Goal: Obtain resource: Download file/media

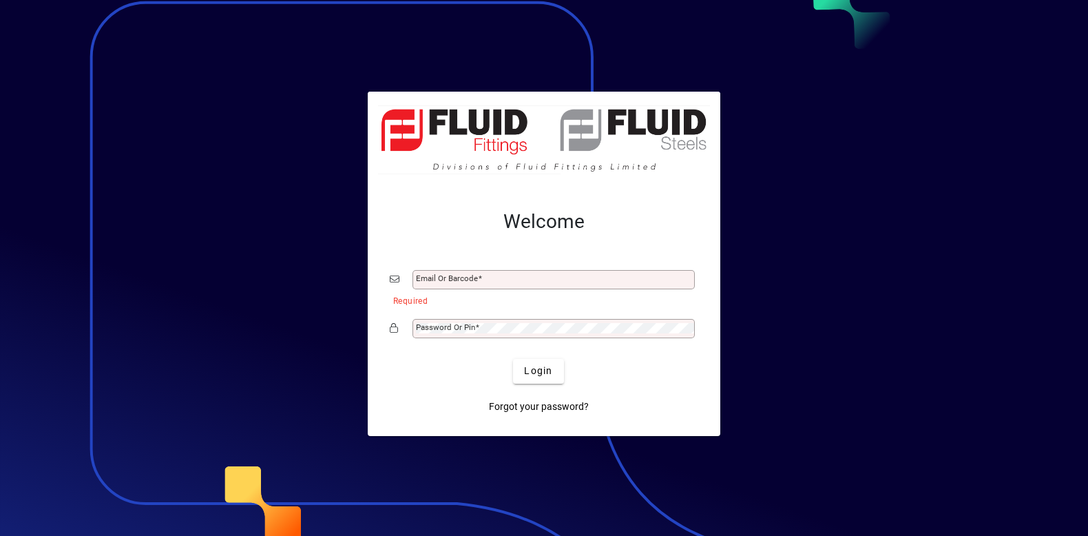
click at [513, 359] on button "Login" at bounding box center [538, 371] width 50 height 25
type input "**********"
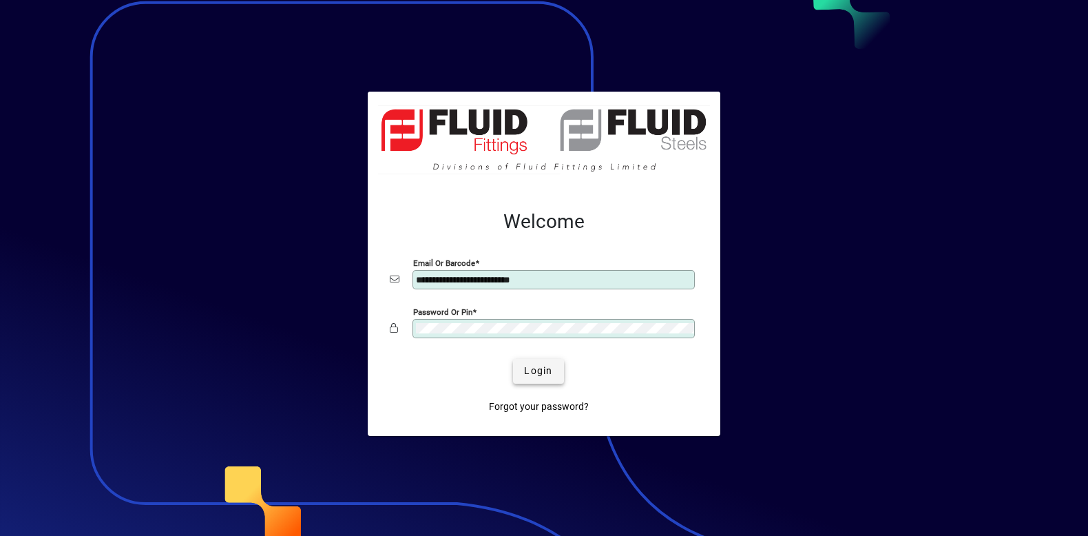
click at [549, 370] on span "Login" at bounding box center [538, 371] width 28 height 14
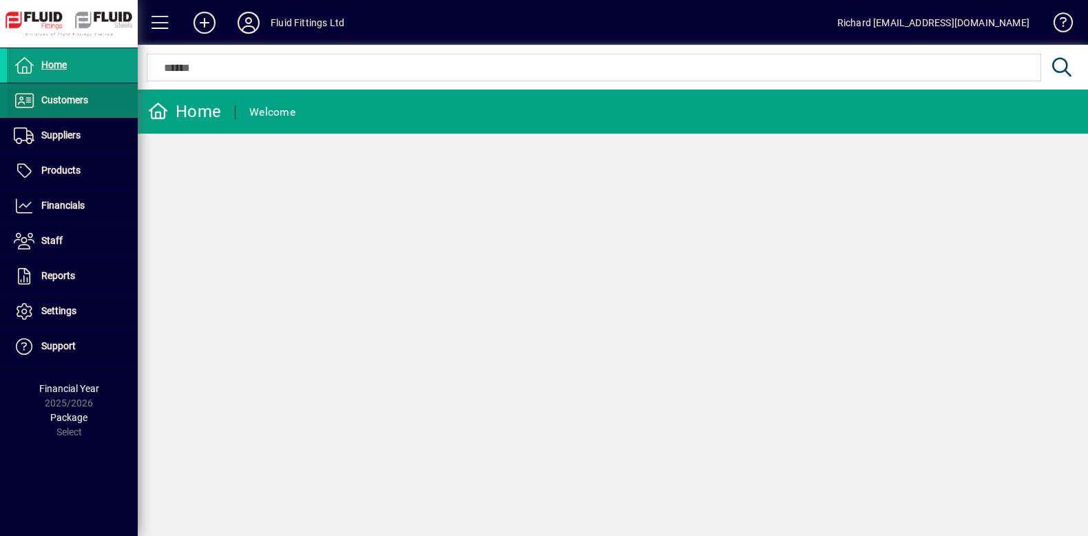
click at [67, 101] on span "Customers" at bounding box center [64, 99] width 47 height 11
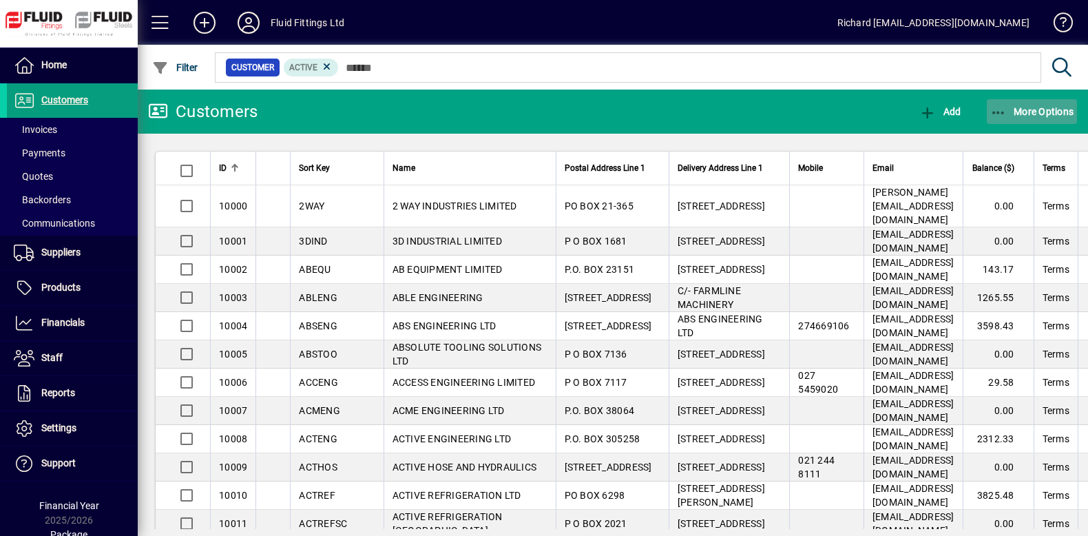
click at [1054, 114] on span "More Options" at bounding box center [1032, 111] width 84 height 11
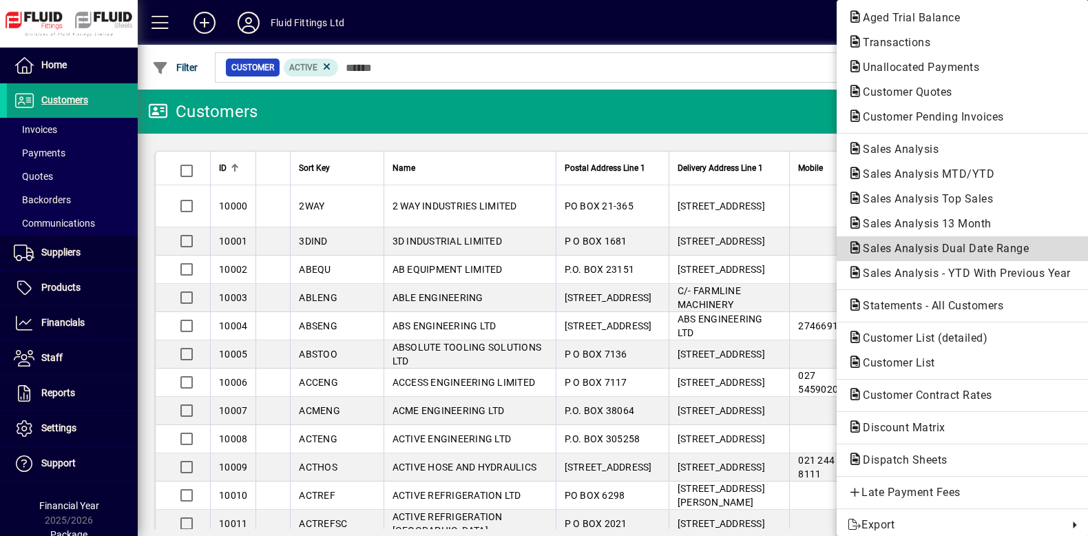
click at [961, 247] on span "Sales Analysis Dual Date Range" at bounding box center [942, 248] width 188 height 13
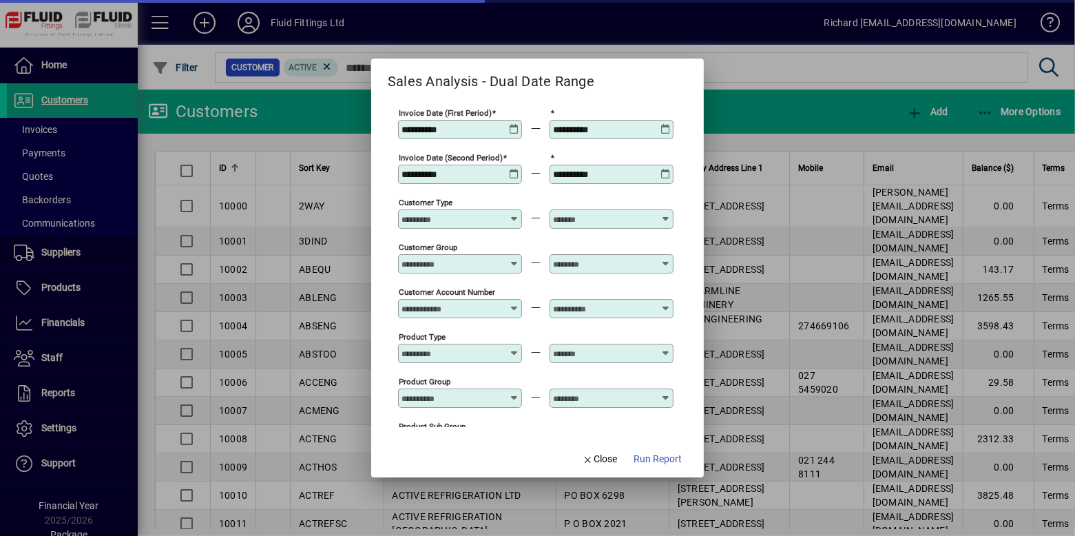
type input "**********"
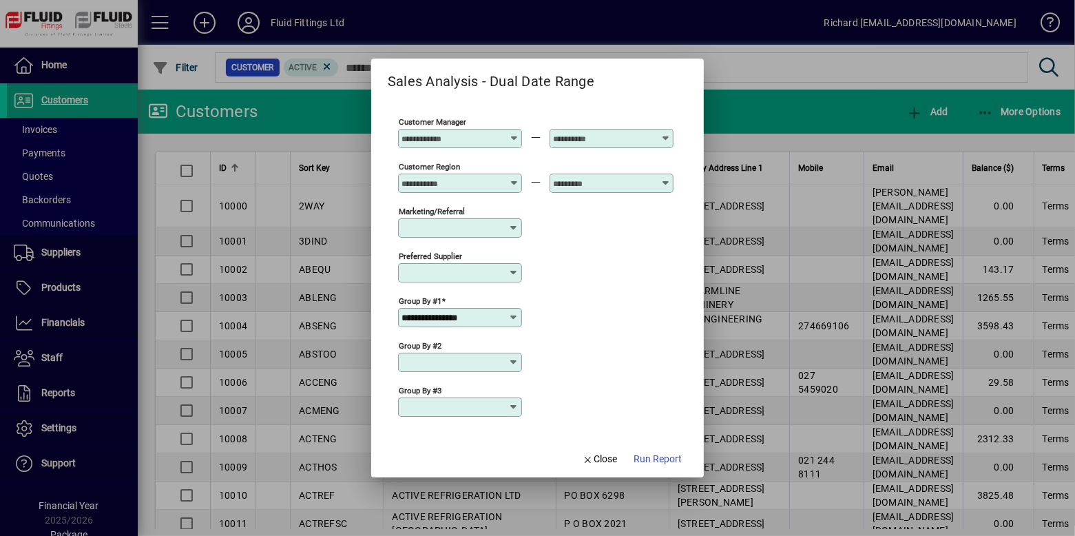
scroll to position [497, 0]
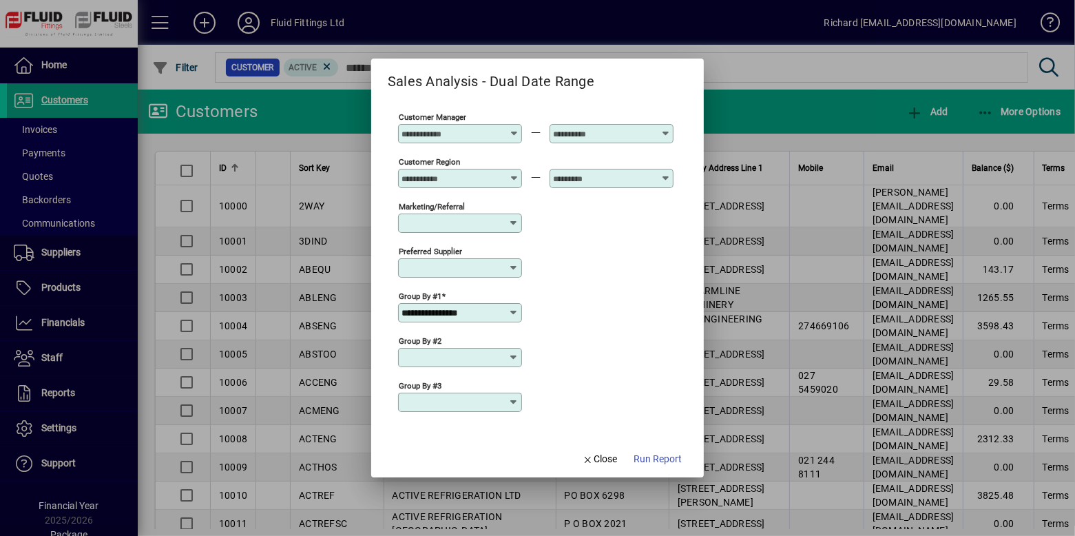
click at [504, 311] on input "**********" at bounding box center [454, 312] width 107 height 11
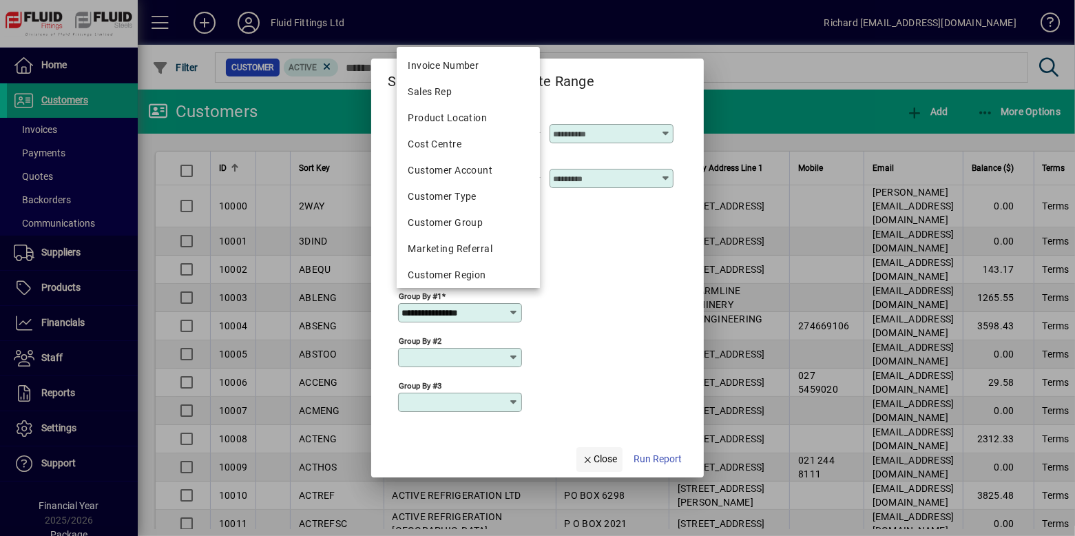
click at [606, 454] on span "Close" at bounding box center [600, 459] width 36 height 14
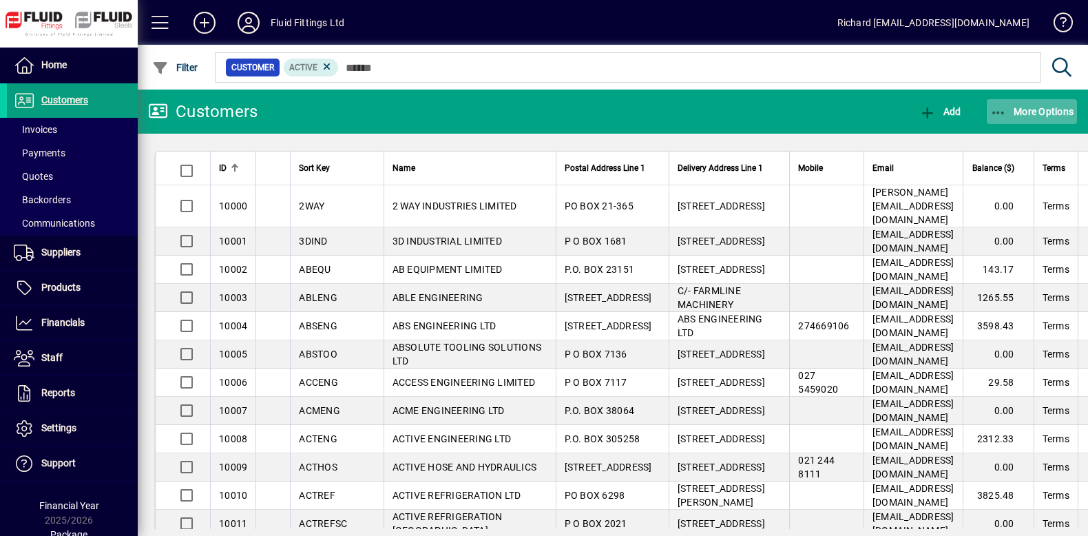
click at [1056, 111] on span "More Options" at bounding box center [1032, 111] width 84 height 11
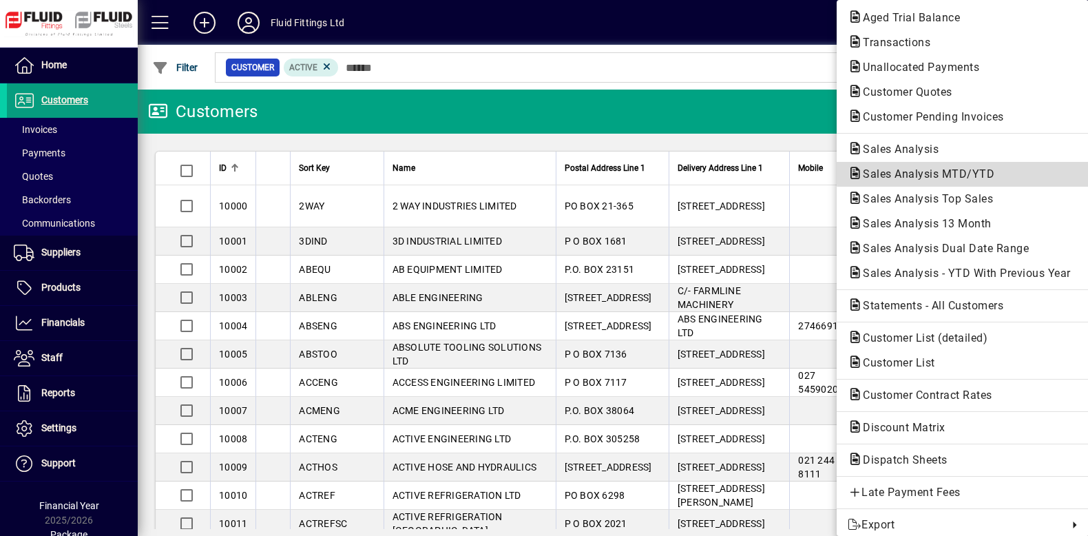
click at [1013, 167] on span "Sales Analysis MTD/YTD" at bounding box center [963, 174] width 230 height 17
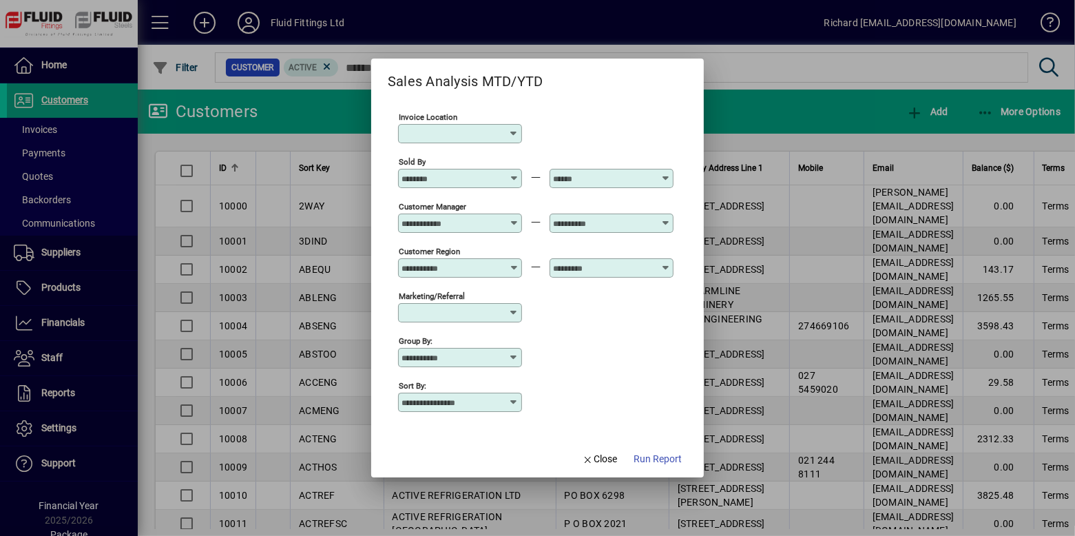
scroll to position [180, 0]
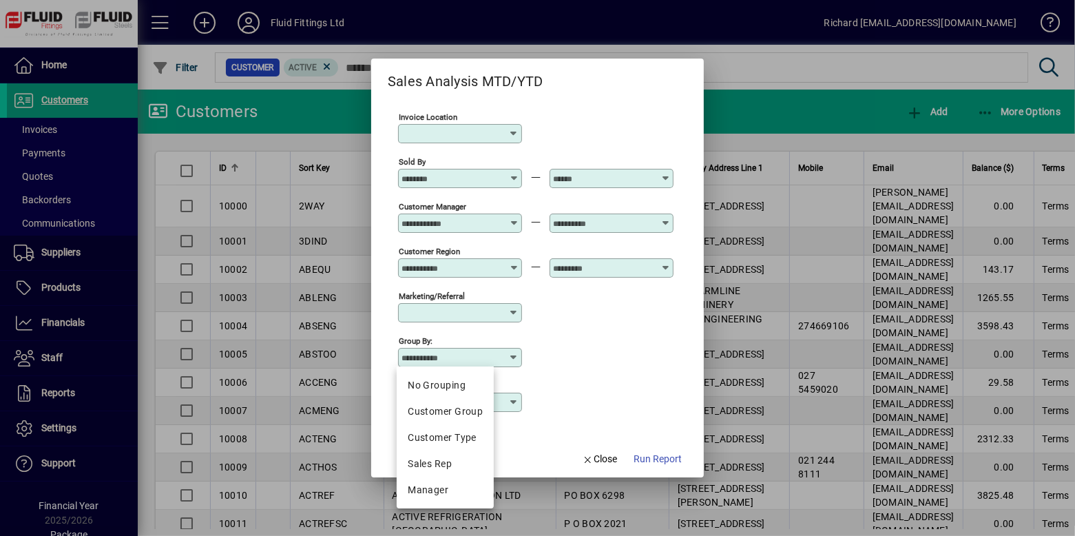
click at [480, 355] on input "Group by:" at bounding box center [454, 357] width 107 height 11
click at [544, 352] on div "Group by:" at bounding box center [535, 356] width 275 height 45
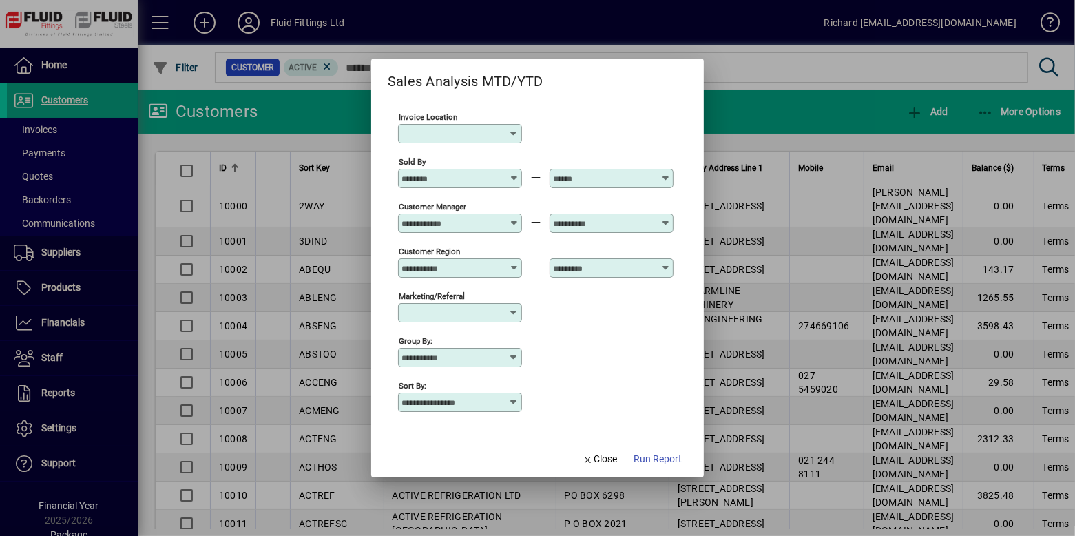
click at [508, 397] on icon at bounding box center [513, 402] width 11 height 11
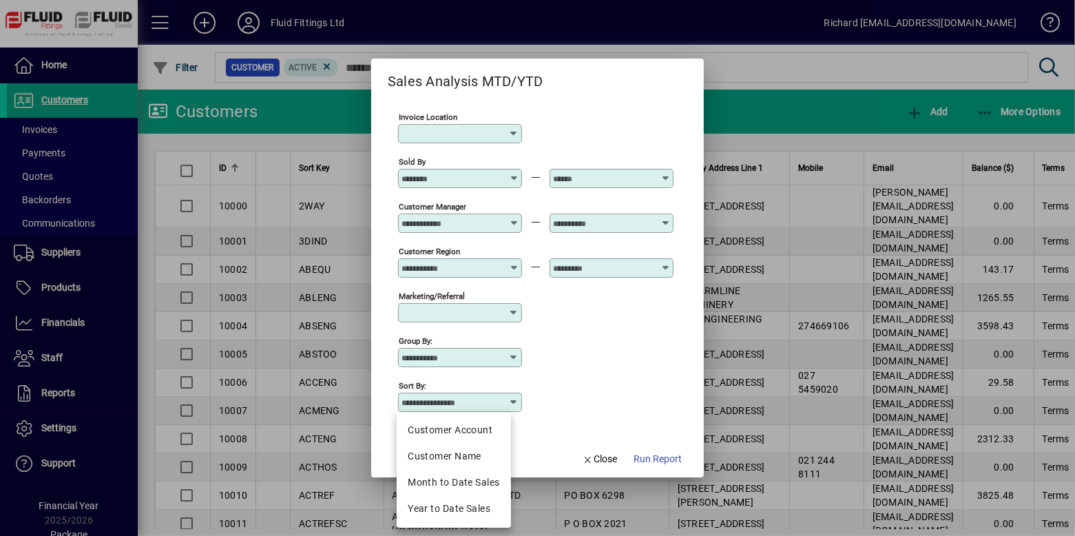
click at [561, 384] on div "Sort by:" at bounding box center [535, 401] width 275 height 45
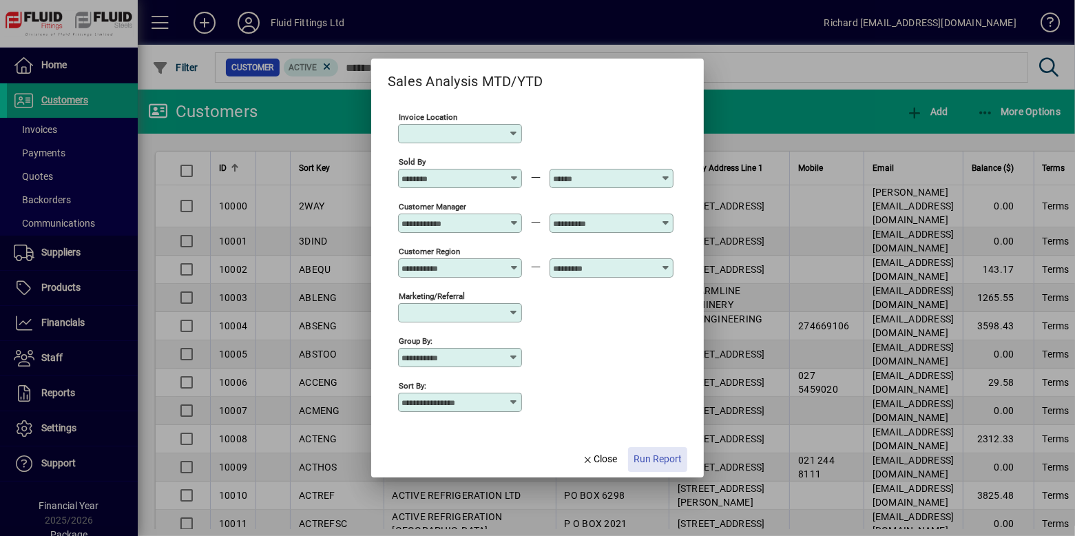
click at [675, 462] on span "Run Report" at bounding box center [657, 459] width 48 height 14
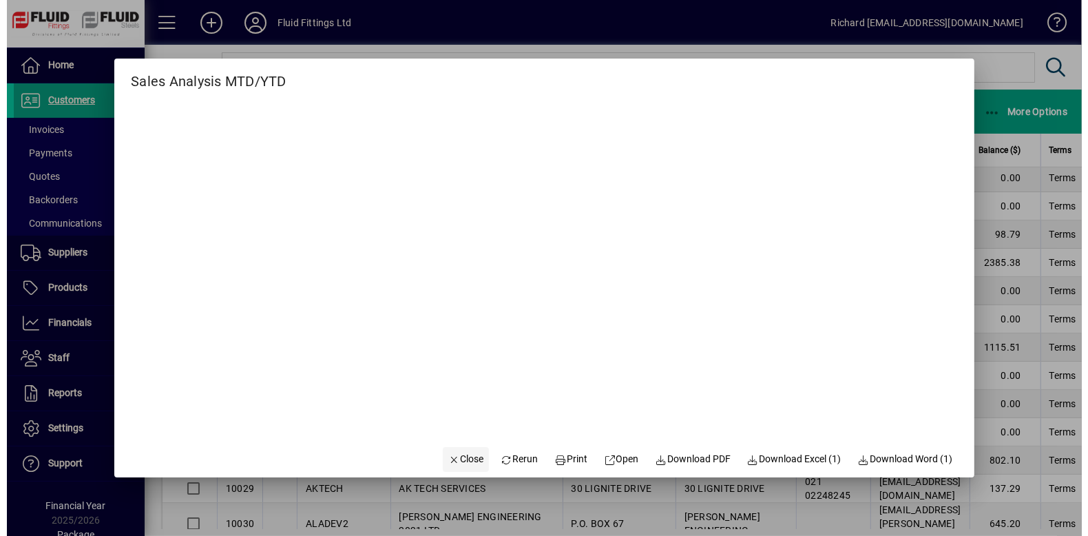
scroll to position [552, 0]
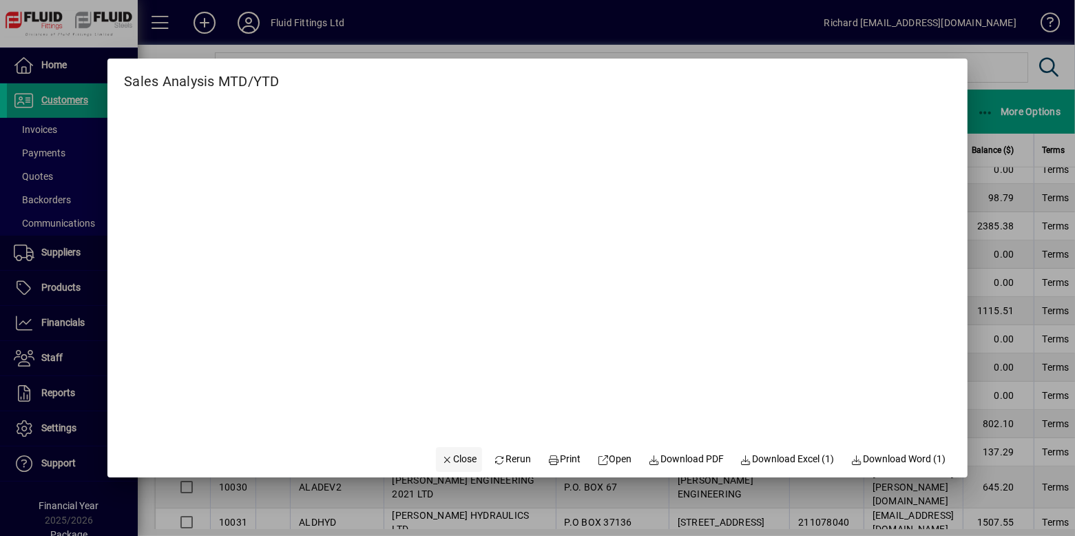
click at [446, 462] on span "Close" at bounding box center [459, 459] width 36 height 14
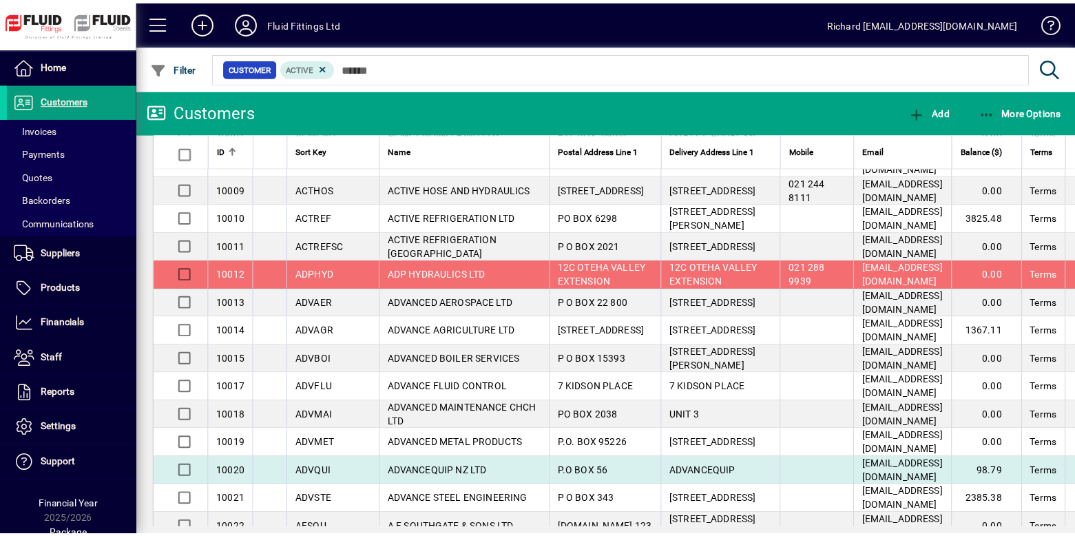
scroll to position [0, 0]
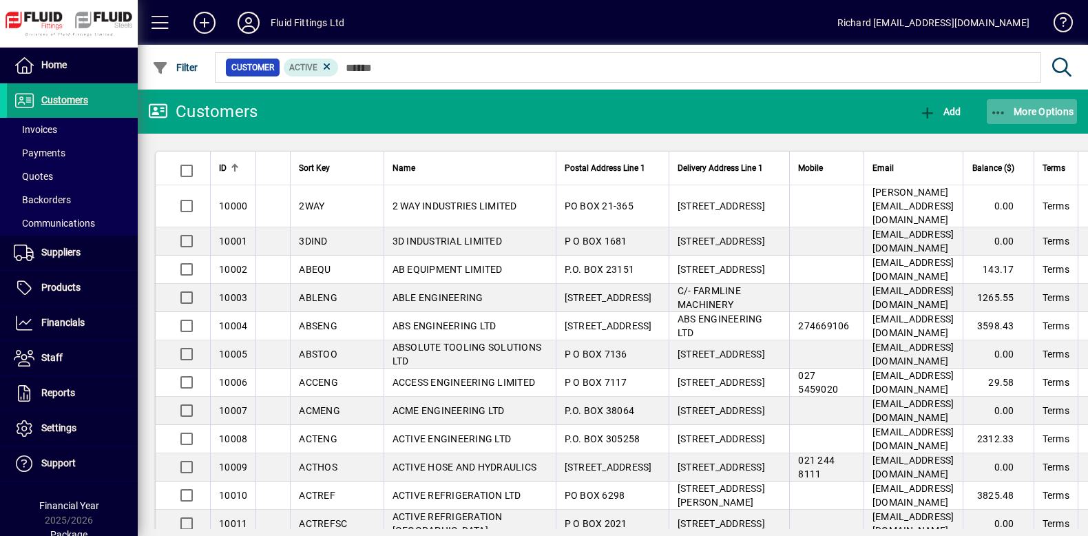
click at [1040, 117] on span "button" at bounding box center [1032, 111] width 91 height 33
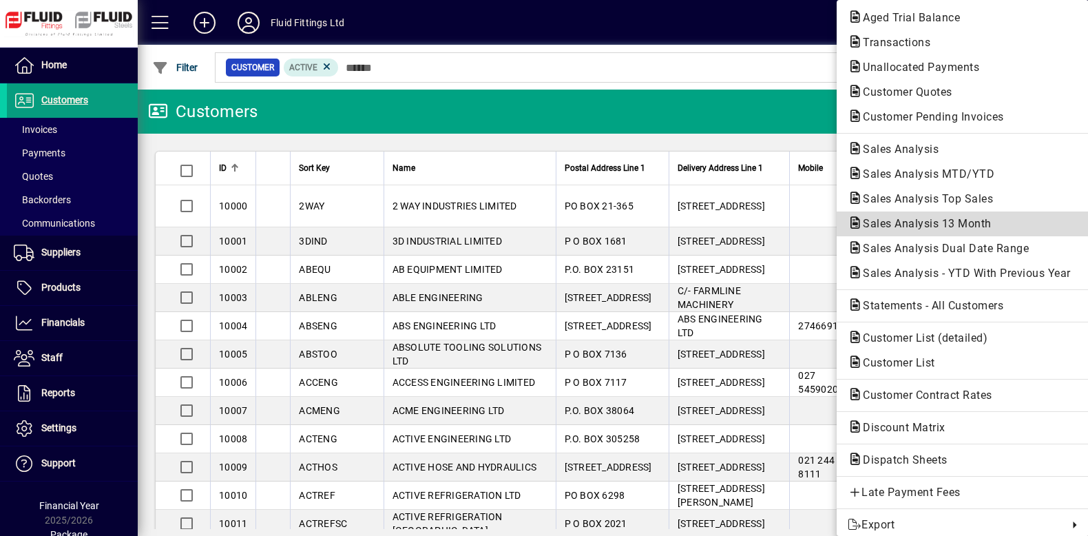
click at [926, 228] on span "Sales Analysis 13 Month" at bounding box center [923, 223] width 151 height 13
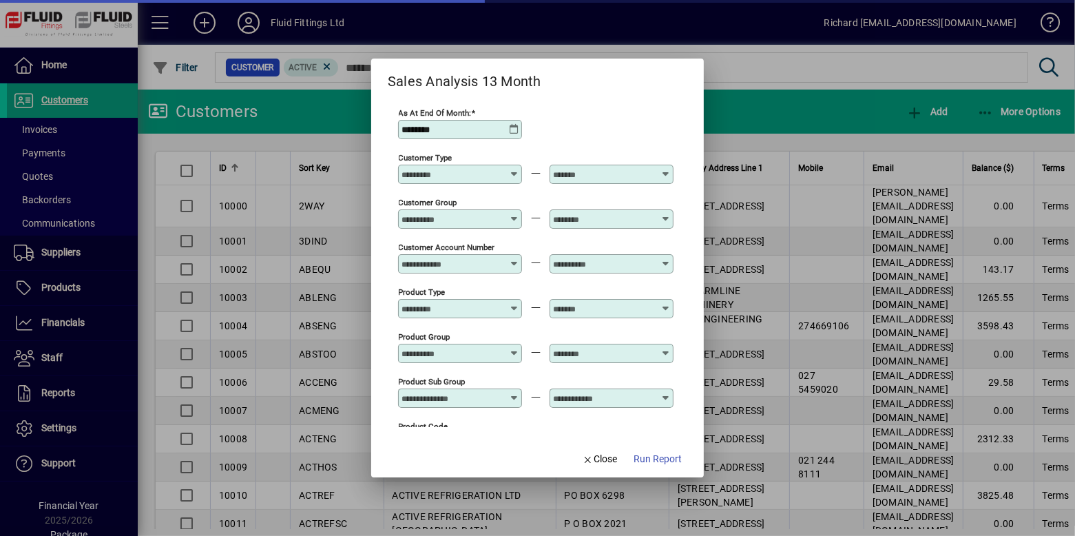
type input "**********"
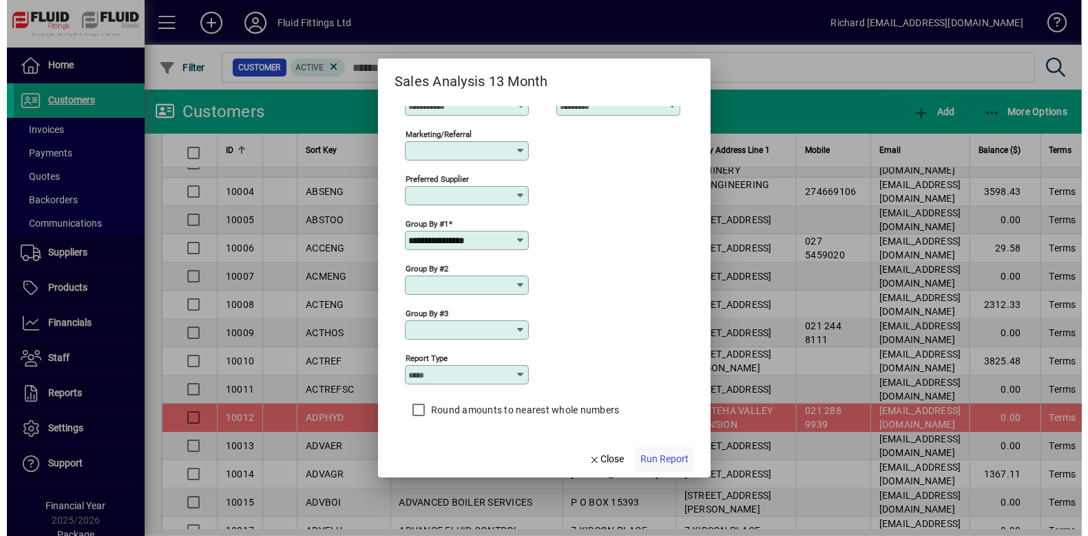
scroll to position [135, 0]
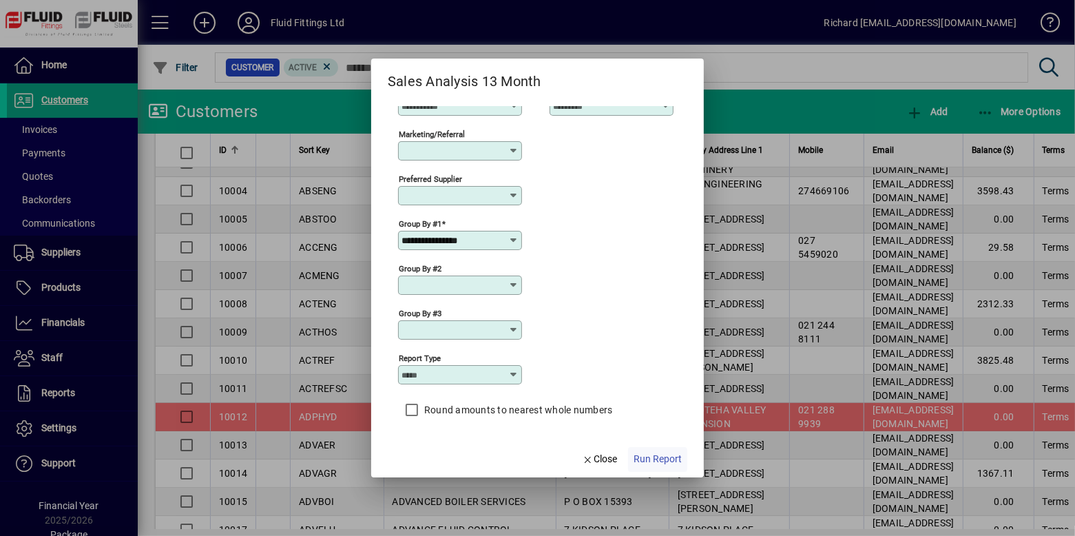
click at [659, 457] on span "Run Report" at bounding box center [657, 459] width 48 height 14
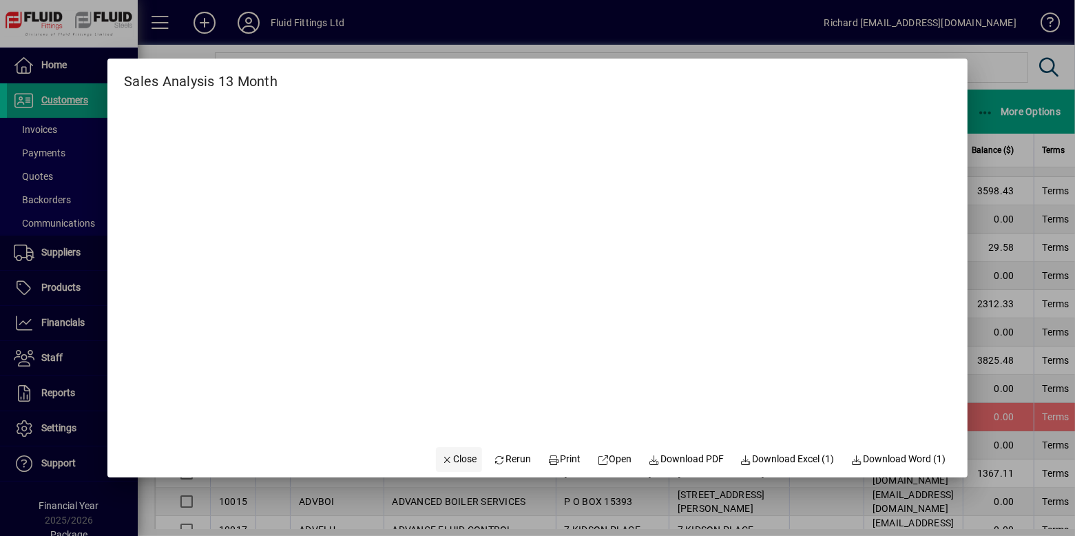
click at [452, 457] on span "Close" at bounding box center [459, 459] width 36 height 14
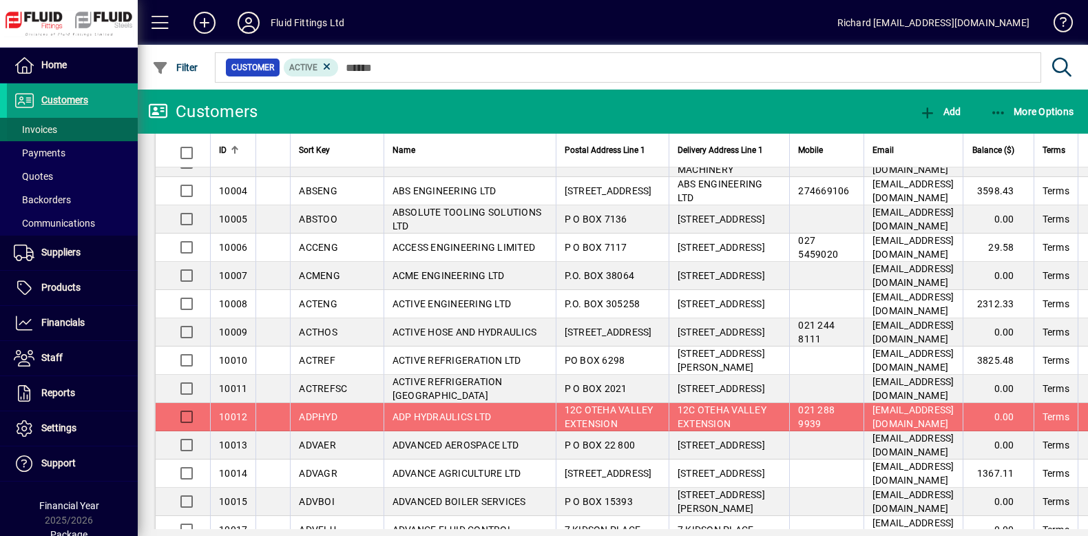
click at [76, 124] on span at bounding box center [72, 129] width 131 height 33
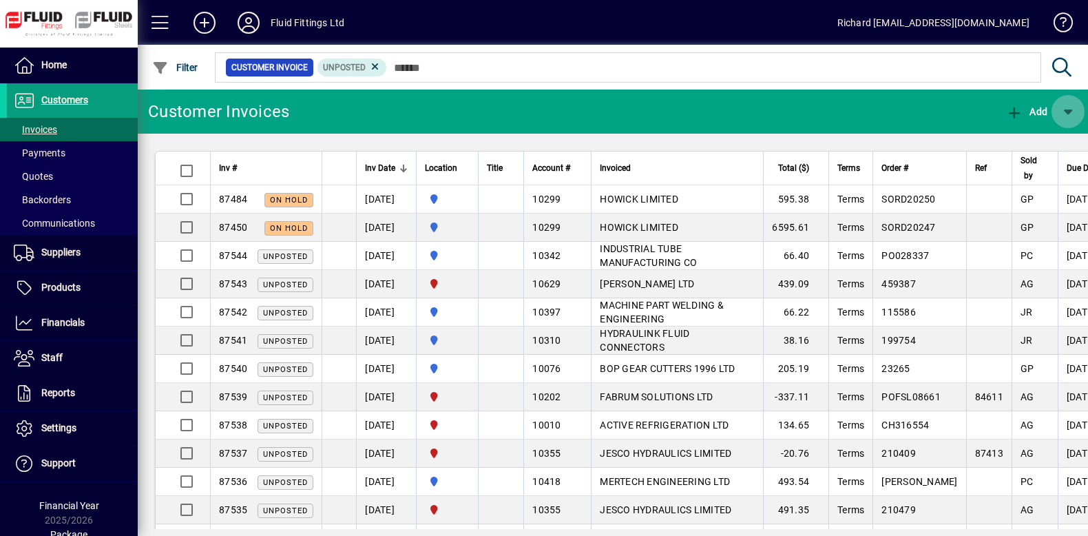
click at [1069, 110] on span "button" at bounding box center [1067, 111] width 33 height 33
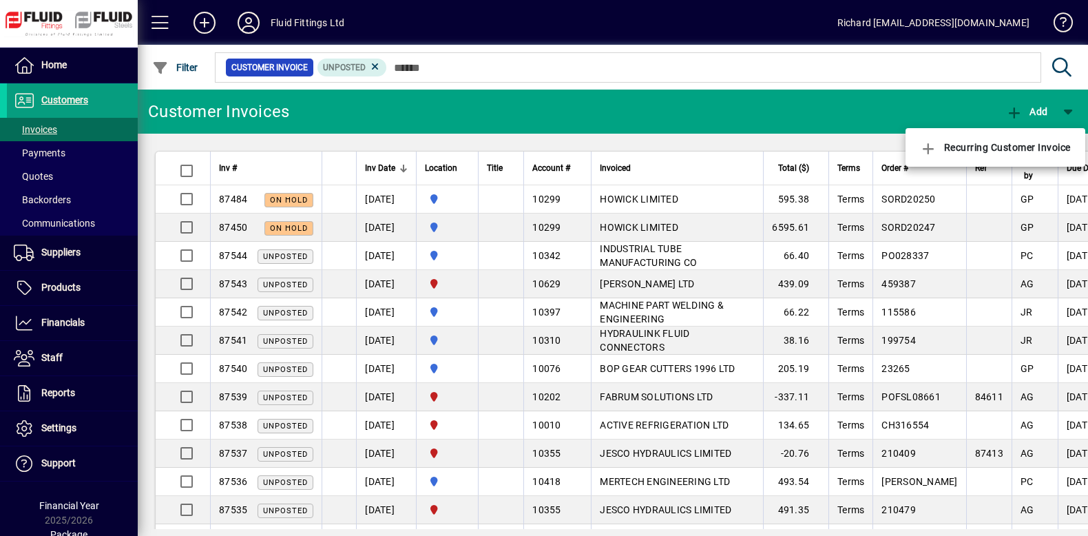
click at [59, 98] on div at bounding box center [544, 268] width 1088 height 536
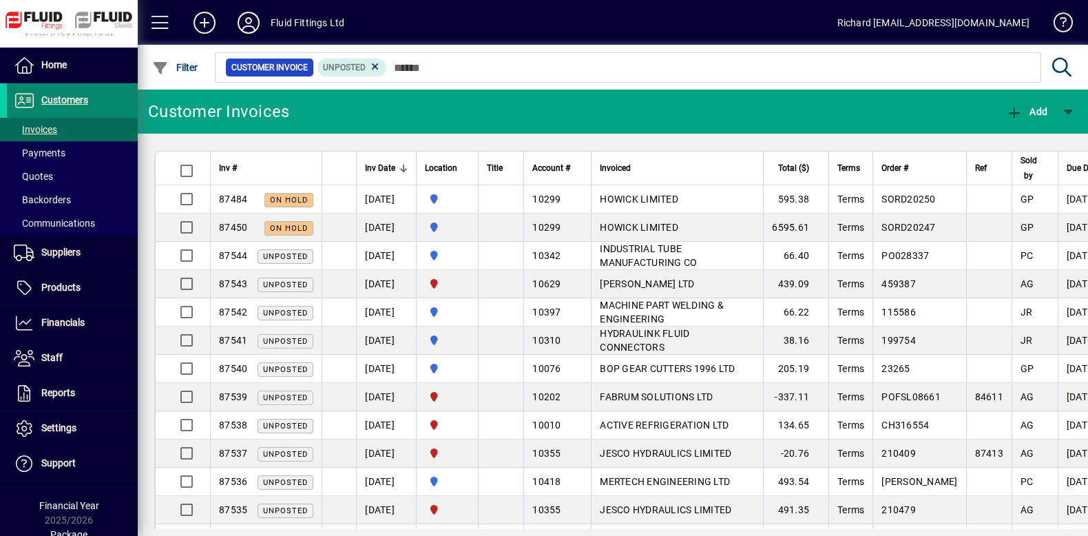
click at [73, 101] on span "Customers" at bounding box center [64, 99] width 47 height 11
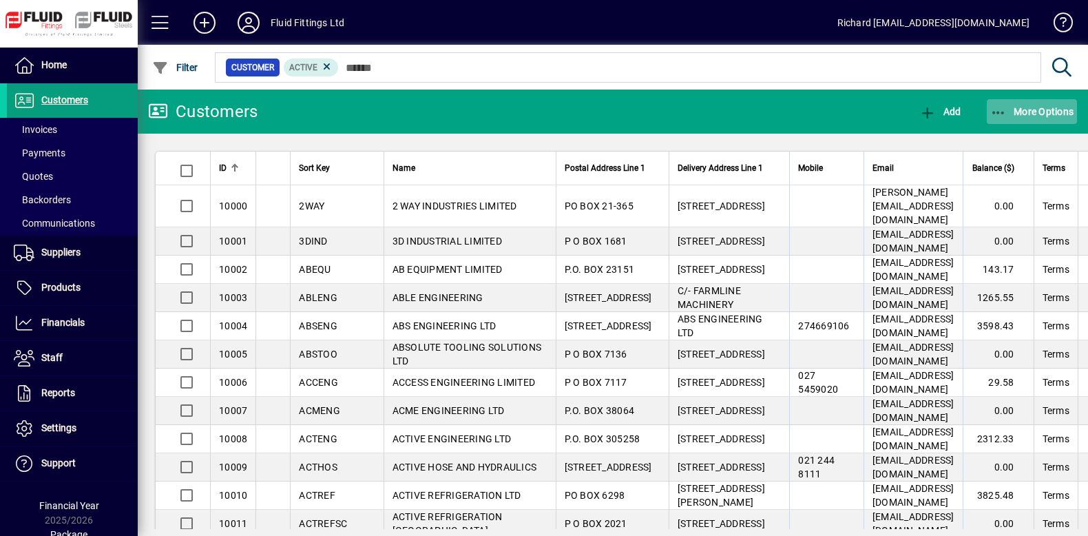
click at [1029, 108] on span "More Options" at bounding box center [1032, 111] width 84 height 11
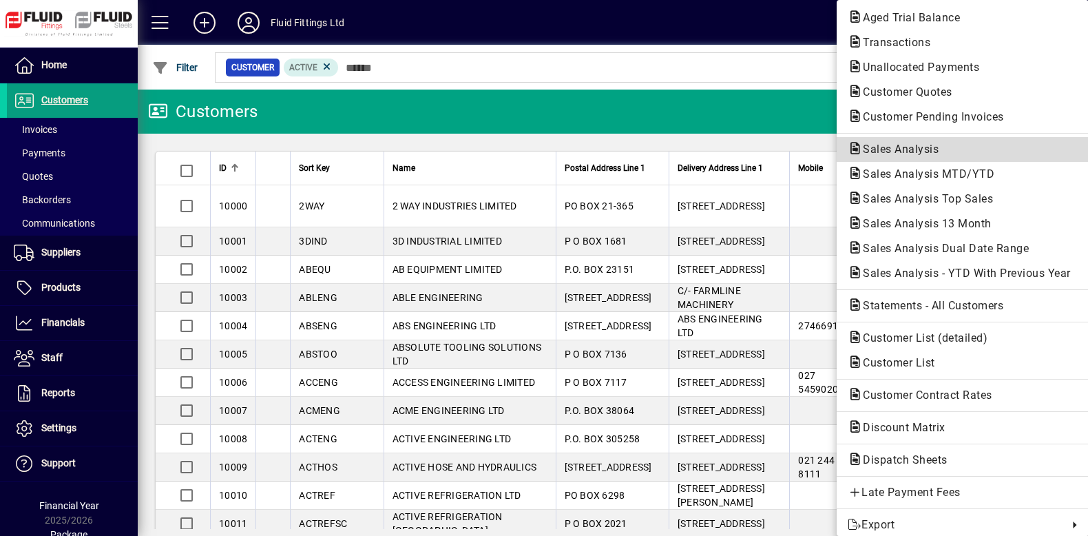
click at [904, 148] on span "Sales Analysis" at bounding box center [897, 149] width 98 height 13
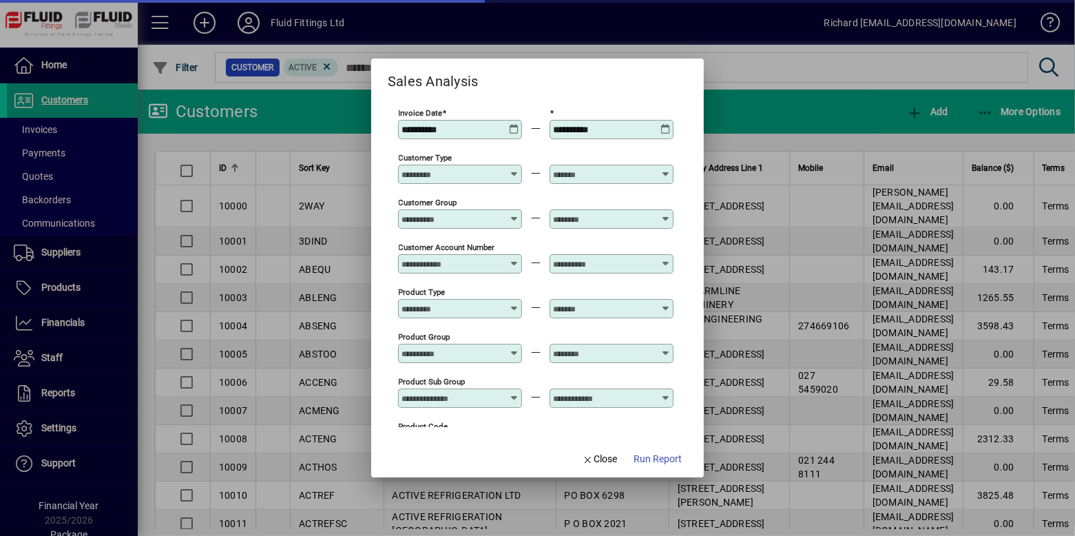
type input "**********"
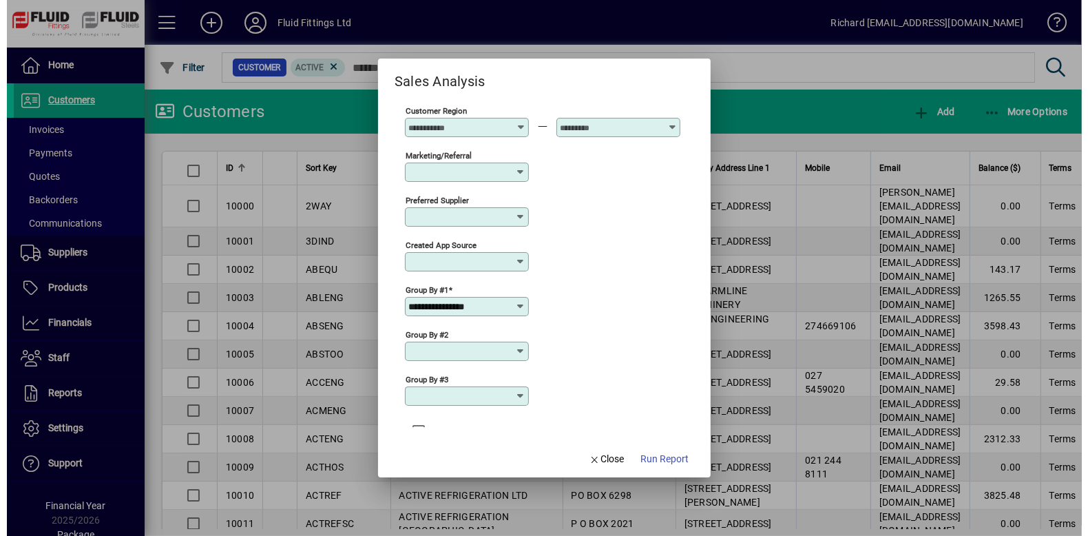
scroll to position [525, 0]
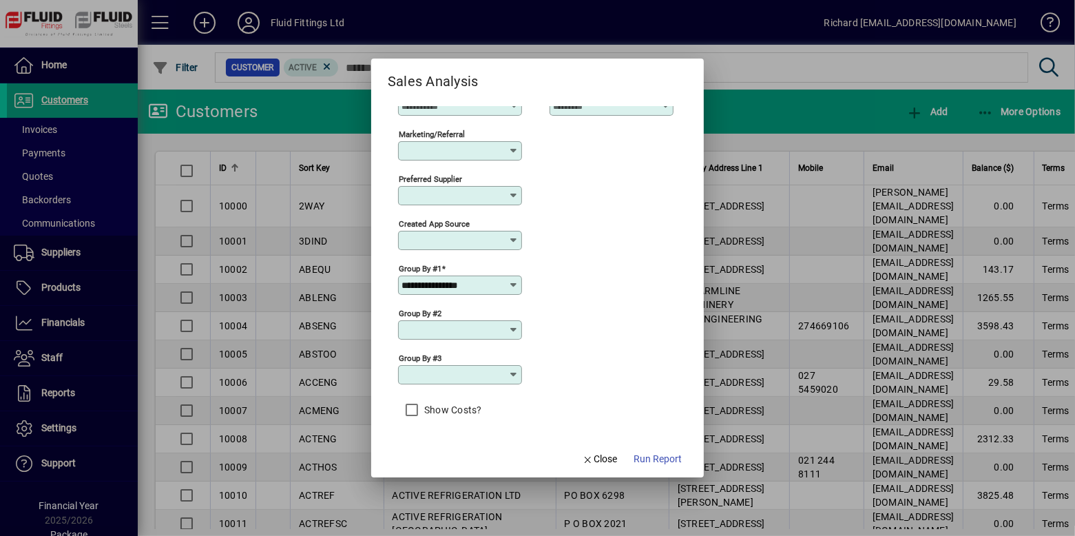
click at [512, 284] on icon at bounding box center [513, 285] width 11 height 11
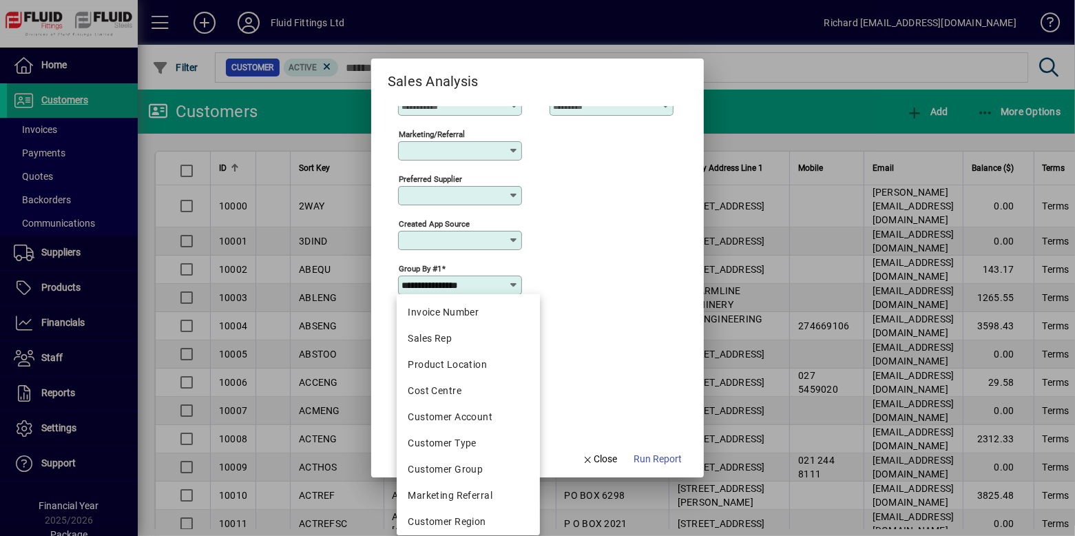
click at [587, 272] on div "**********" at bounding box center [535, 284] width 275 height 45
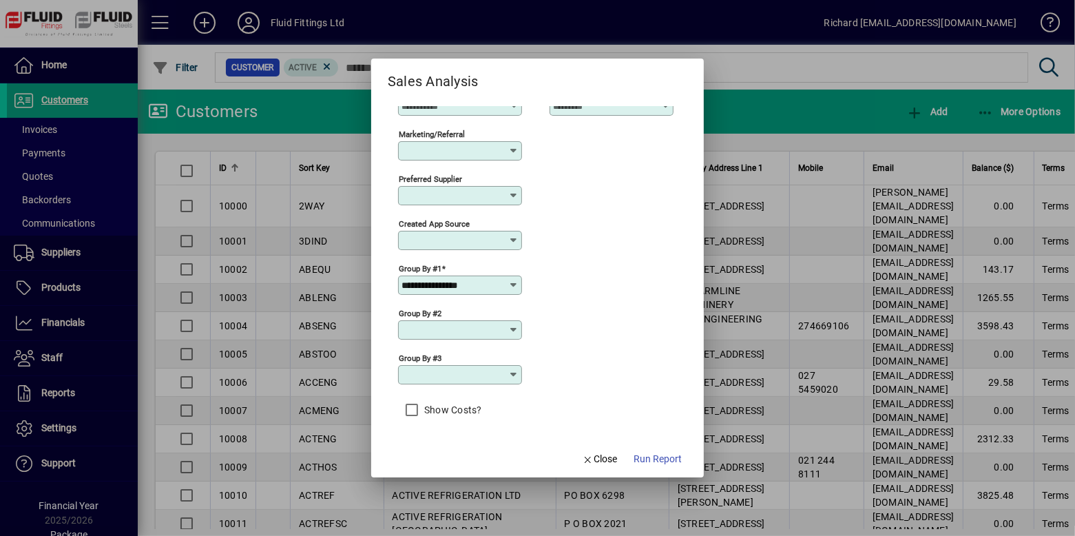
click at [516, 325] on icon at bounding box center [513, 329] width 11 height 11
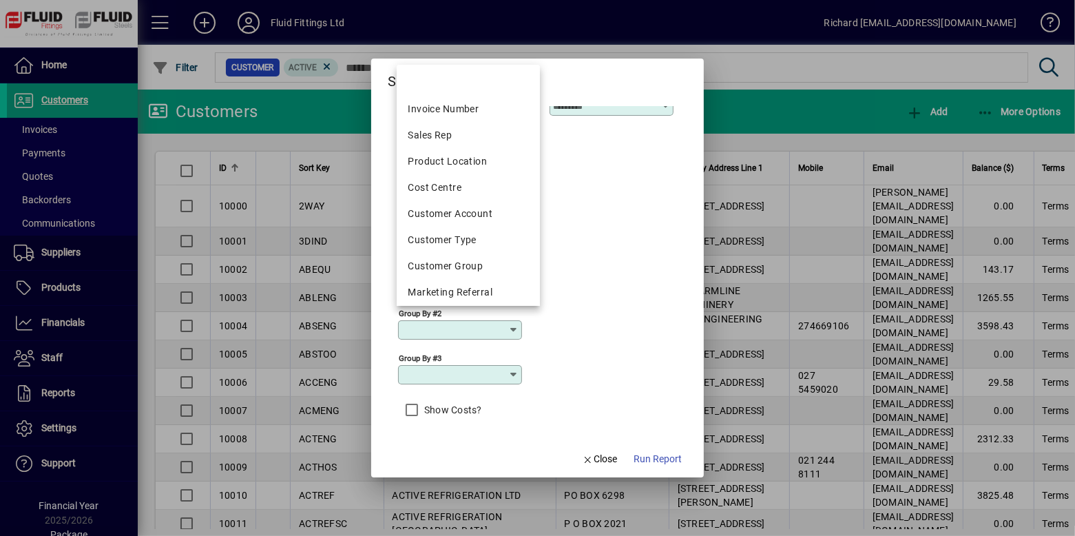
click at [584, 333] on div "Group by #2" at bounding box center [535, 328] width 275 height 45
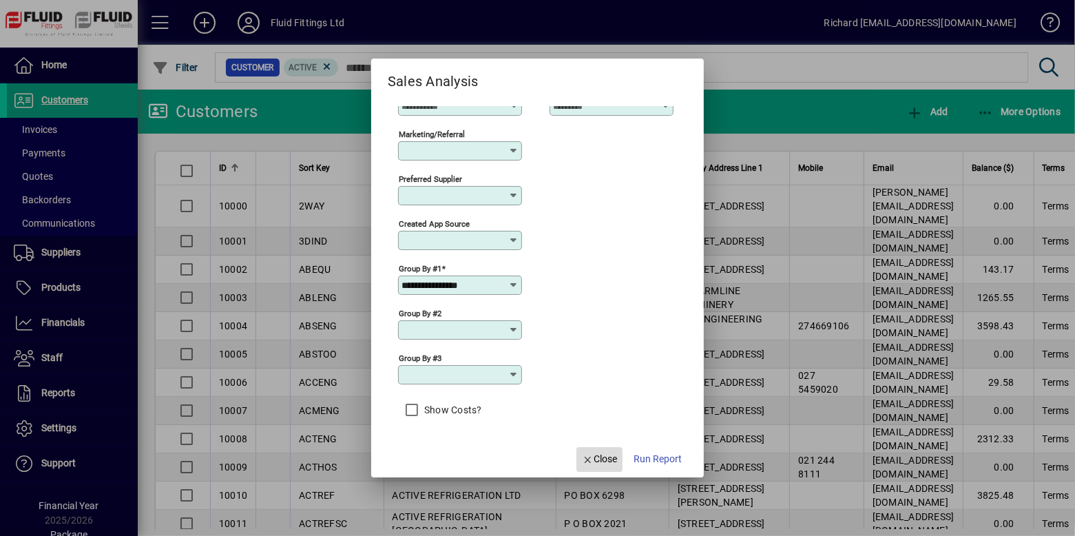
click at [603, 455] on span "Close" at bounding box center [600, 459] width 36 height 14
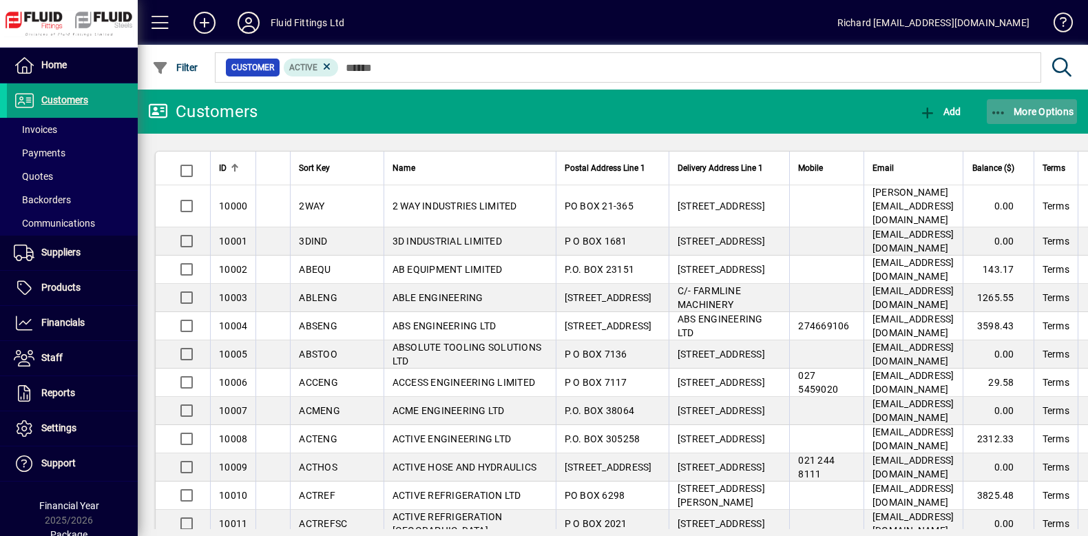
click at [1035, 109] on span "More Options" at bounding box center [1032, 111] width 84 height 11
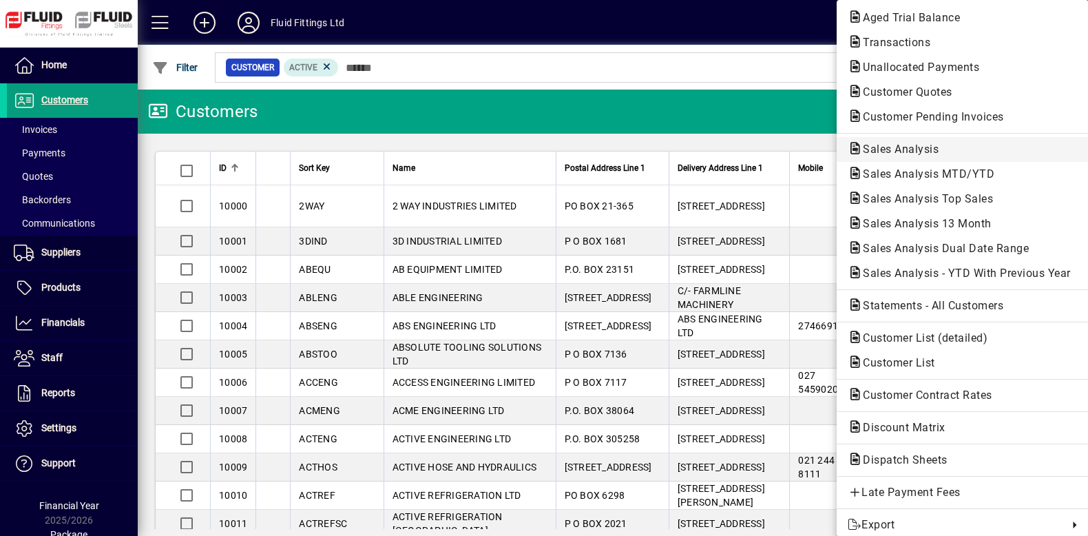
click at [916, 146] on span "Sales Analysis" at bounding box center [897, 149] width 98 height 13
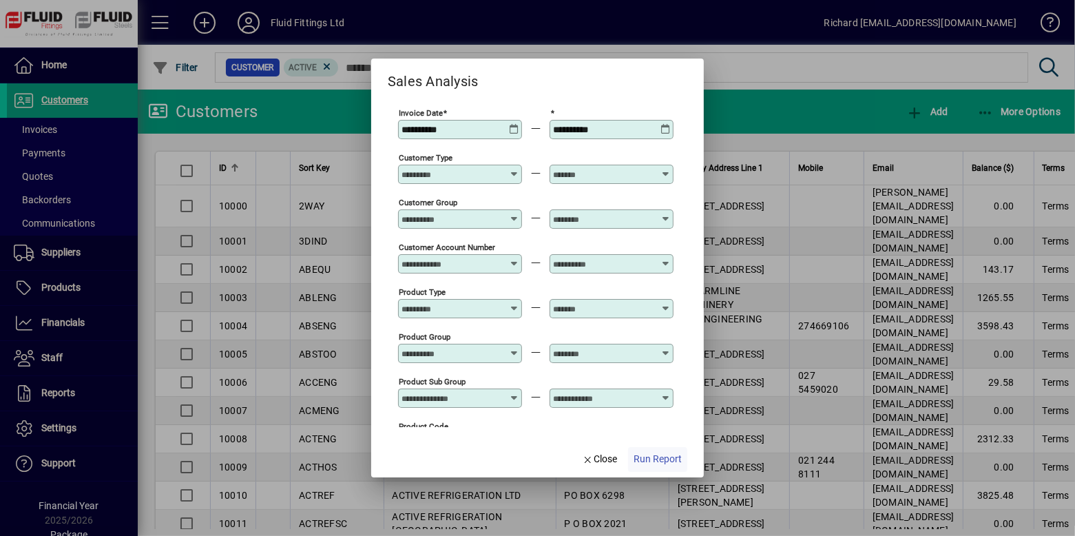
click at [664, 461] on span "Run Report" at bounding box center [657, 459] width 48 height 14
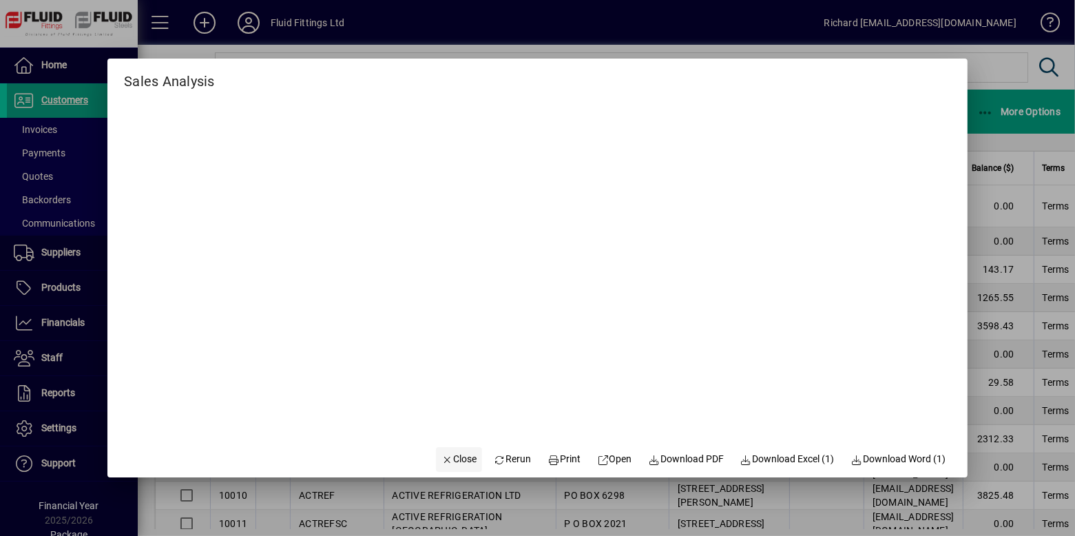
click at [461, 460] on span "Close" at bounding box center [459, 459] width 36 height 14
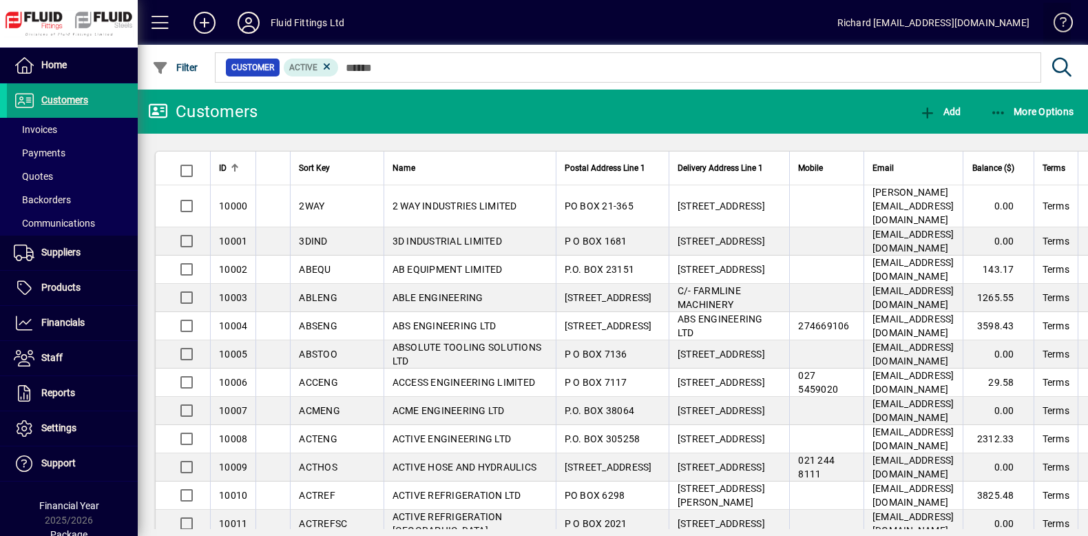
click at [1058, 15] on span at bounding box center [1056, 25] width 33 height 33
click at [1033, 107] on span "More Options" at bounding box center [1032, 111] width 84 height 11
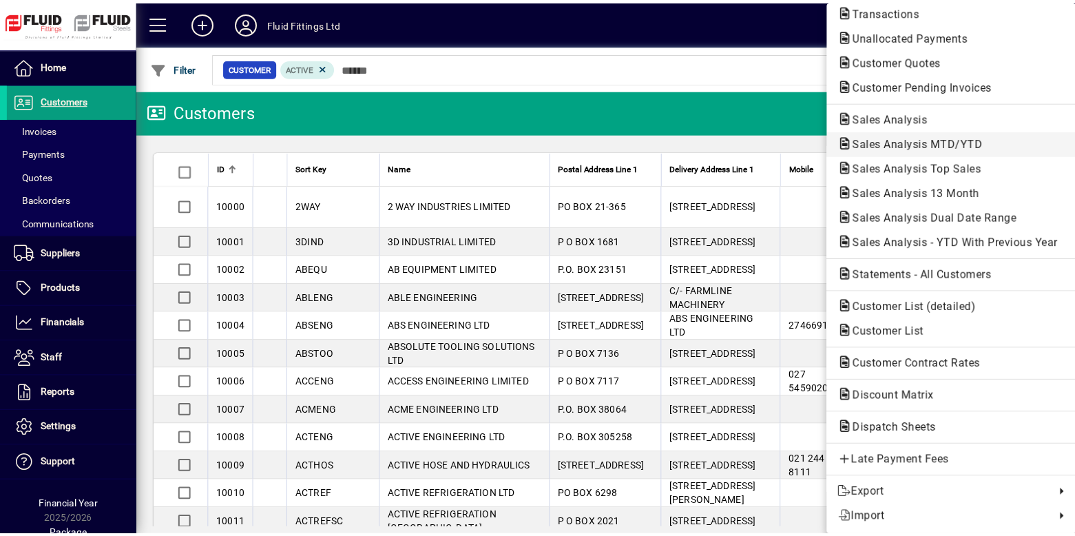
scroll to position [0, 0]
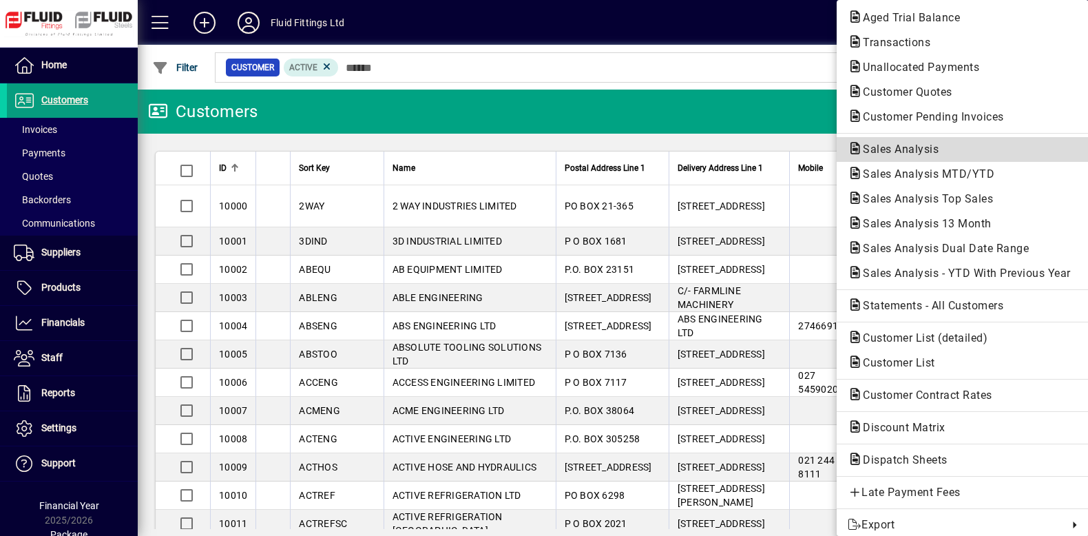
click at [897, 152] on span "Sales Analysis" at bounding box center [897, 149] width 98 height 13
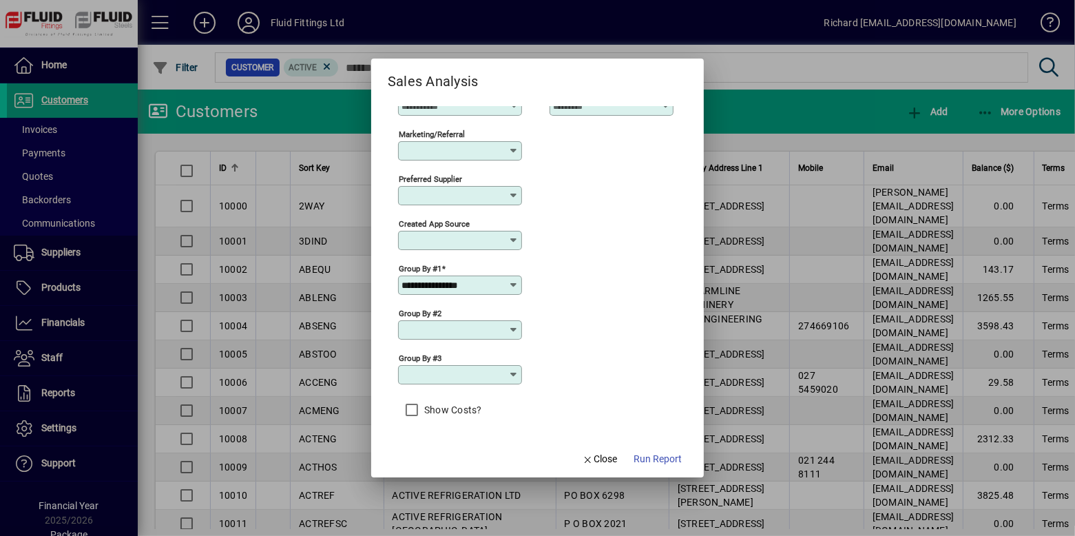
scroll to position [522, 0]
click at [496, 279] on div "**********" at bounding box center [460, 284] width 124 height 19
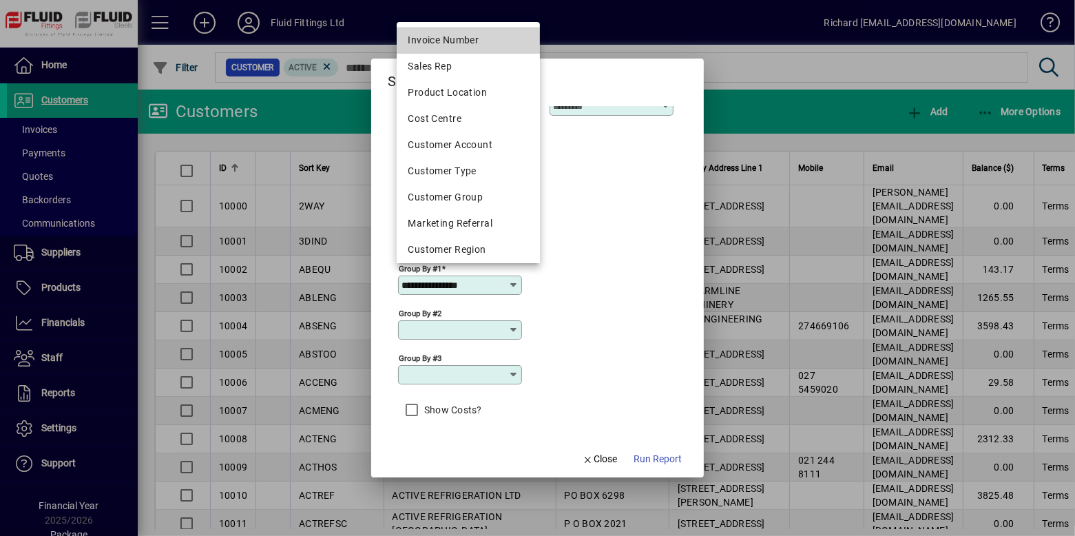
click at [466, 39] on div "Invoice Number" at bounding box center [468, 40] width 121 height 14
type input "**********"
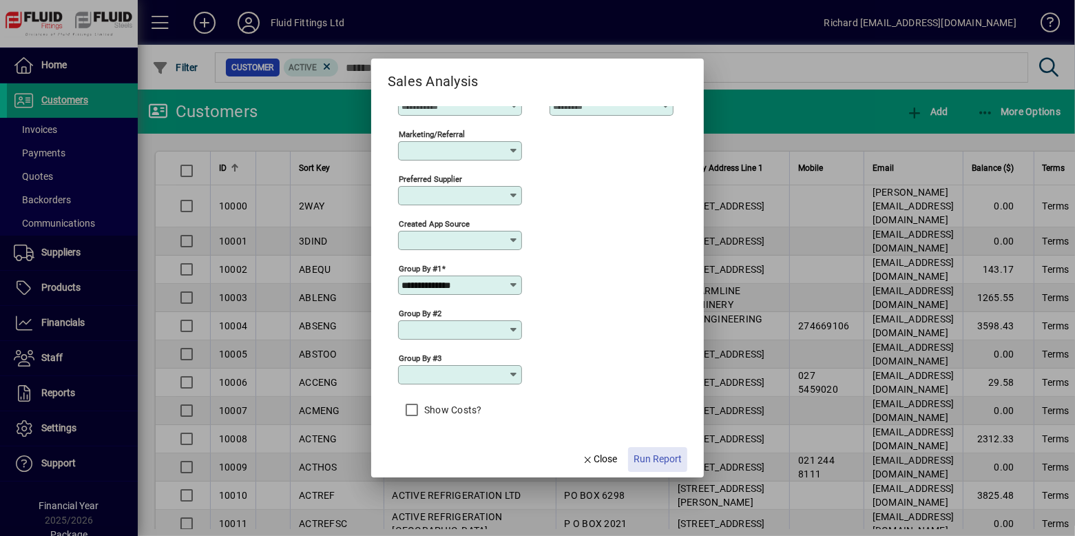
click at [664, 458] on span "Run Report" at bounding box center [657, 459] width 48 height 14
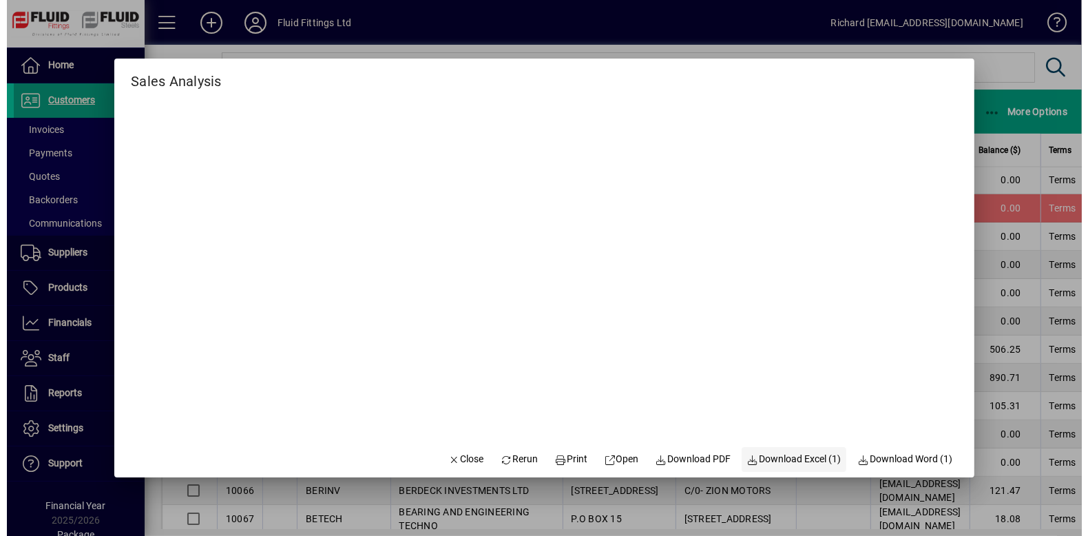
scroll to position [1647, 0]
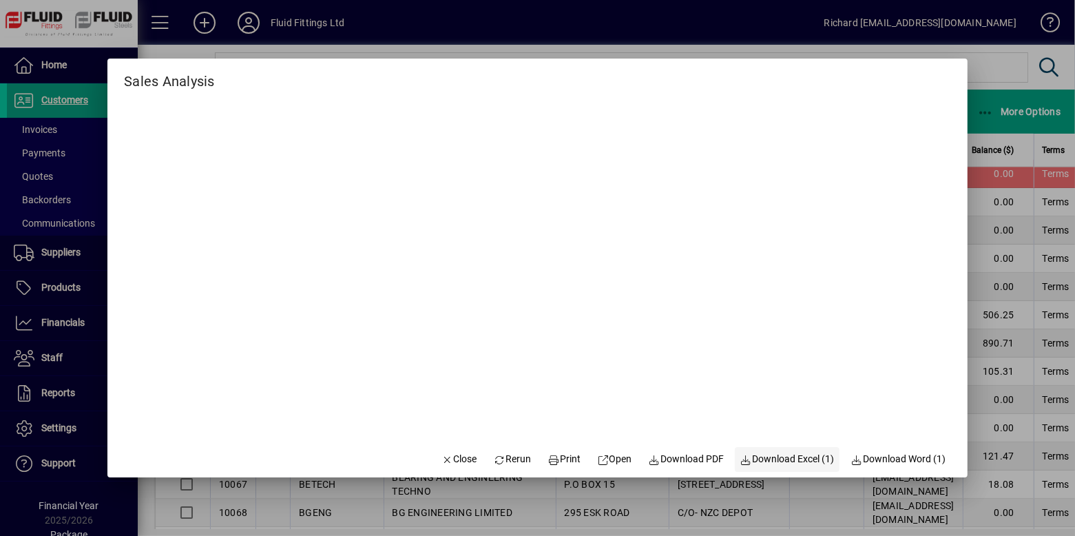
click at [766, 457] on span "Download Excel (1)" at bounding box center [787, 459] width 94 height 14
click at [451, 459] on span "Close" at bounding box center [459, 459] width 36 height 14
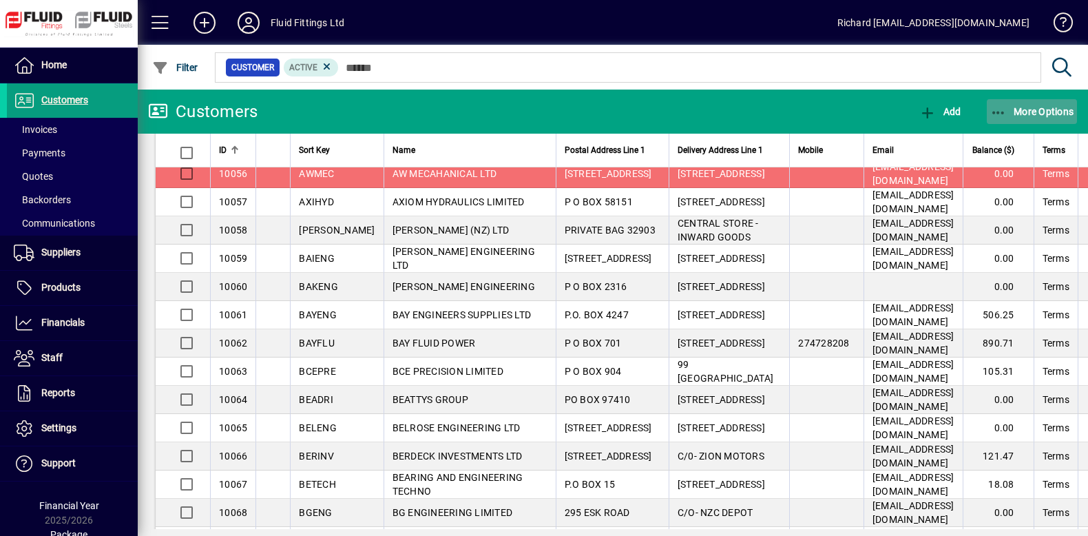
click at [1045, 118] on span "button" at bounding box center [1032, 111] width 91 height 33
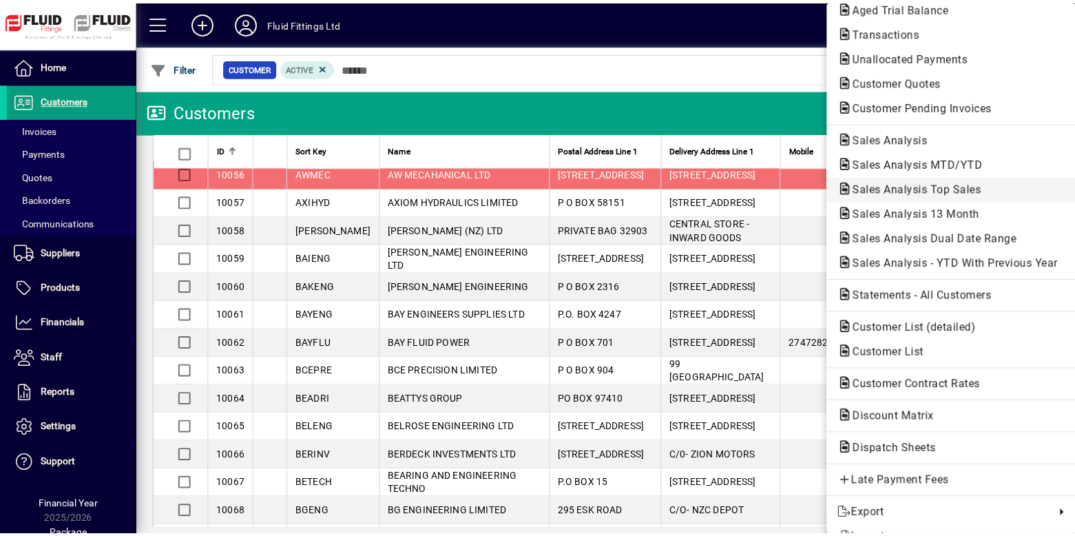
scroll to position [0, 0]
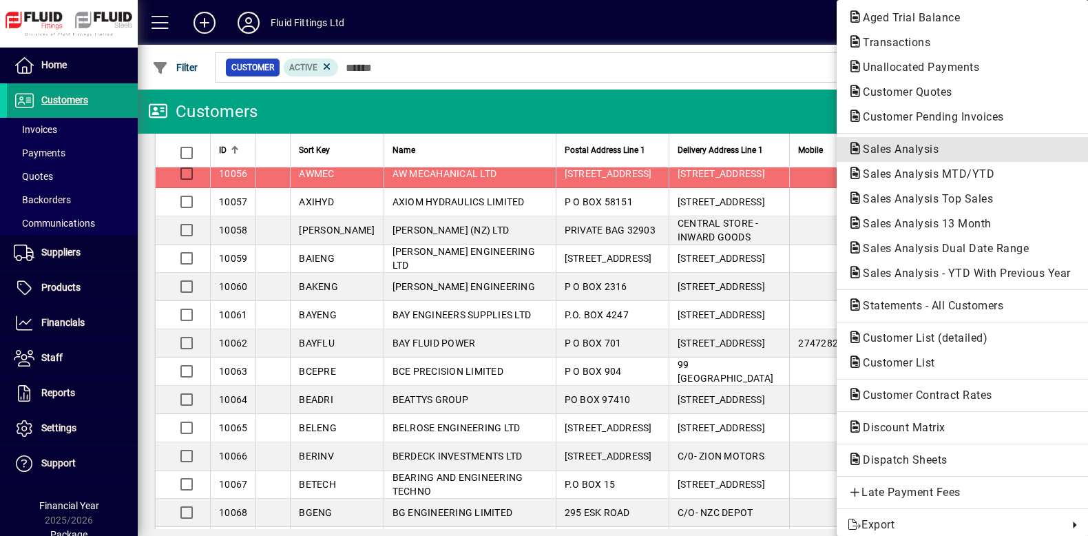
click at [937, 148] on span "Sales Analysis" at bounding box center [963, 149] width 230 height 17
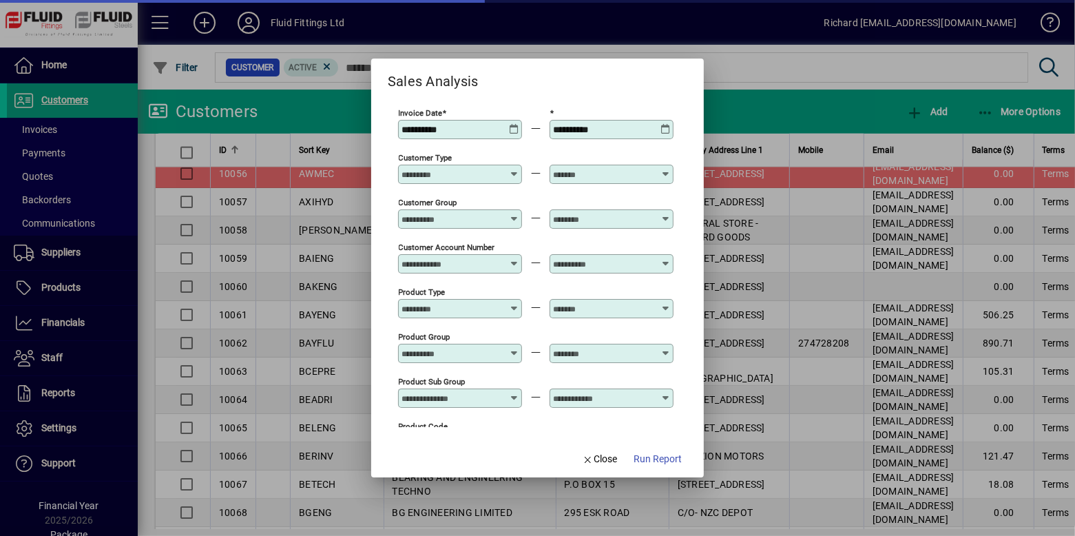
type input "**********"
click at [513, 124] on icon at bounding box center [514, 124] width 10 height 0
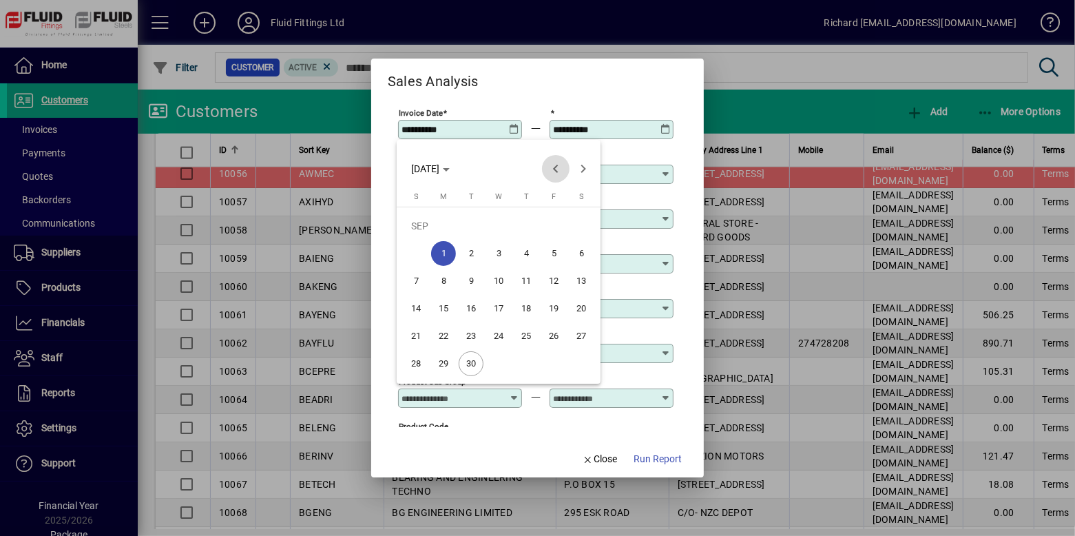
click at [554, 165] on span "Previous month" at bounding box center [556, 169] width 28 height 28
click at [554, 222] on span "1" at bounding box center [553, 225] width 25 height 25
type input "**********"
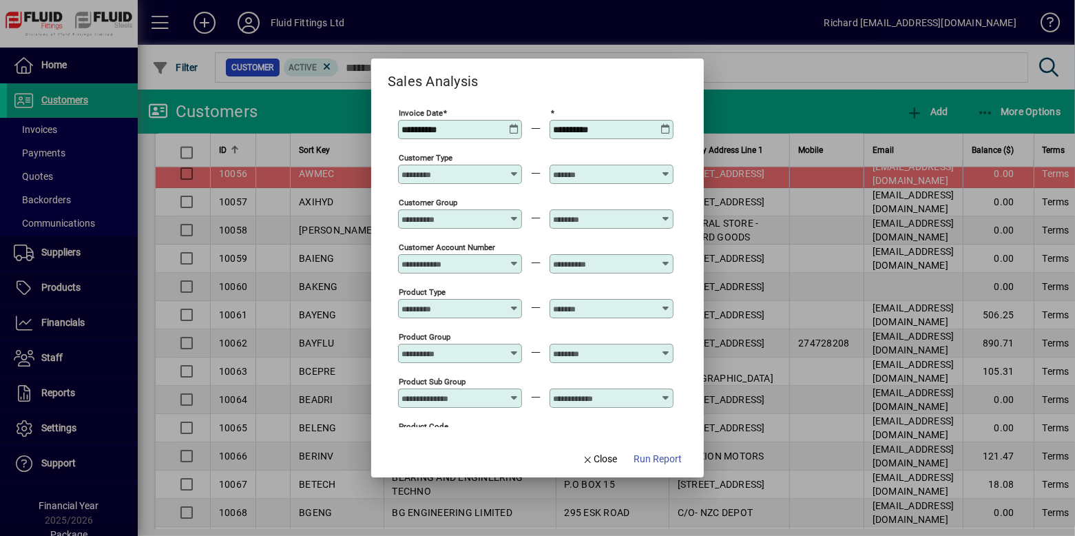
click at [658, 132] on div "**********" at bounding box center [613, 129] width 120 height 11
click at [667, 124] on icon at bounding box center [665, 124] width 10 height 0
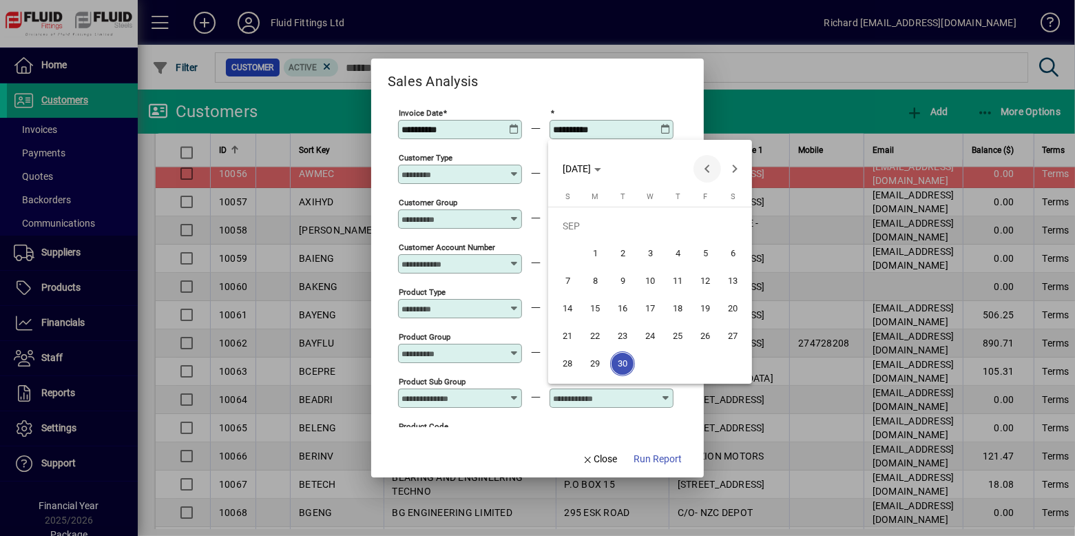
click at [704, 165] on span "Previous month" at bounding box center [707, 169] width 28 height 28
click at [566, 357] on span "31" at bounding box center [567, 363] width 25 height 25
type input "**********"
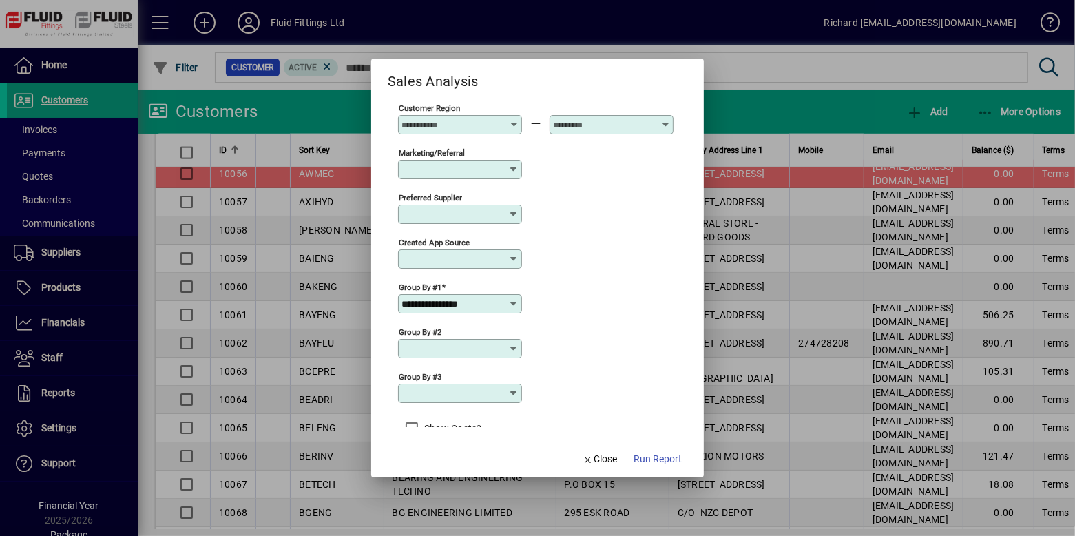
scroll to position [525, 0]
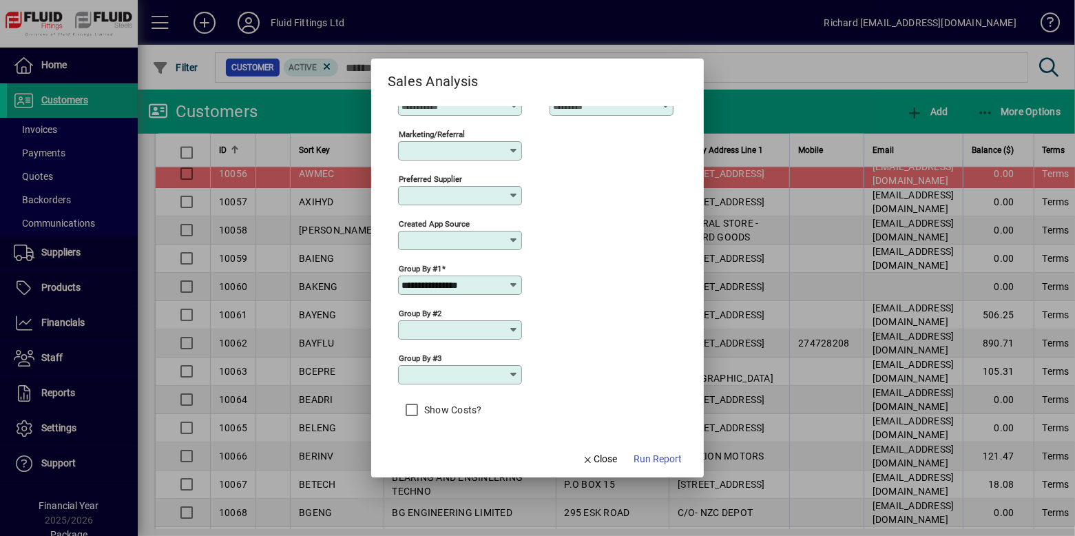
click at [501, 279] on div "**********" at bounding box center [460, 284] width 124 height 19
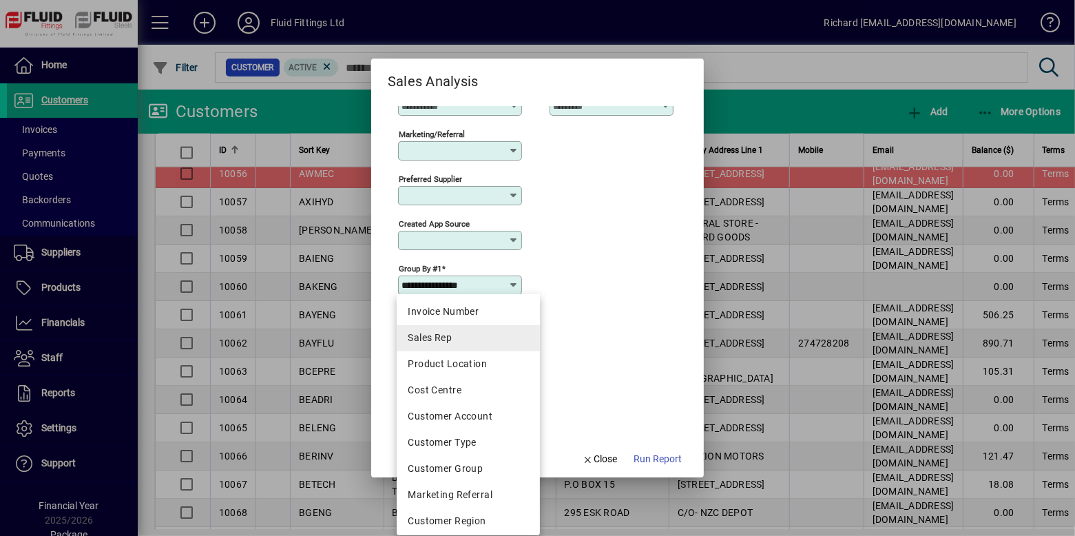
scroll to position [0, 0]
click at [496, 311] on div "Invoice Number" at bounding box center [468, 312] width 121 height 14
type input "**********"
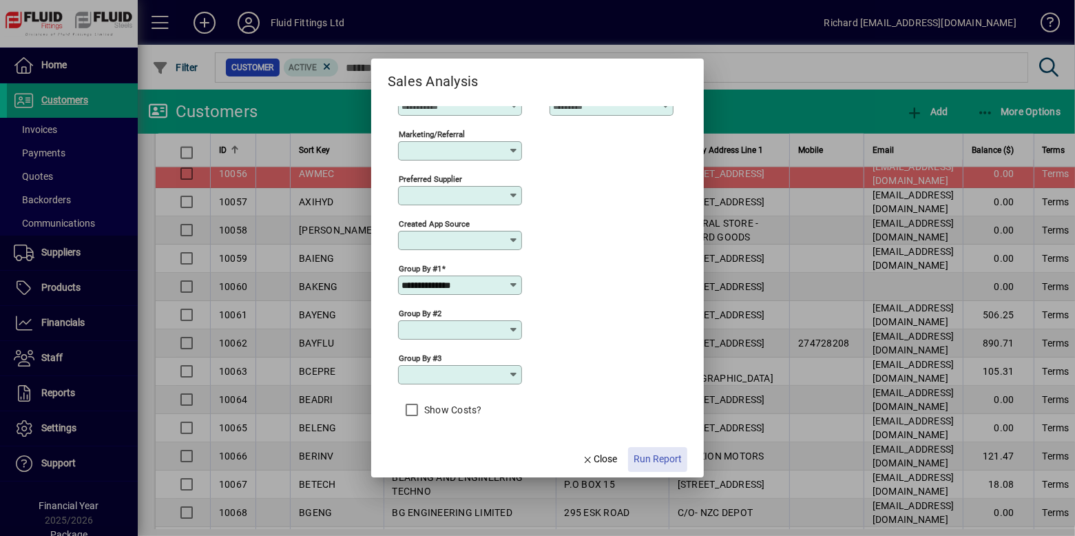
click at [660, 459] on span "Run Report" at bounding box center [657, 459] width 48 height 14
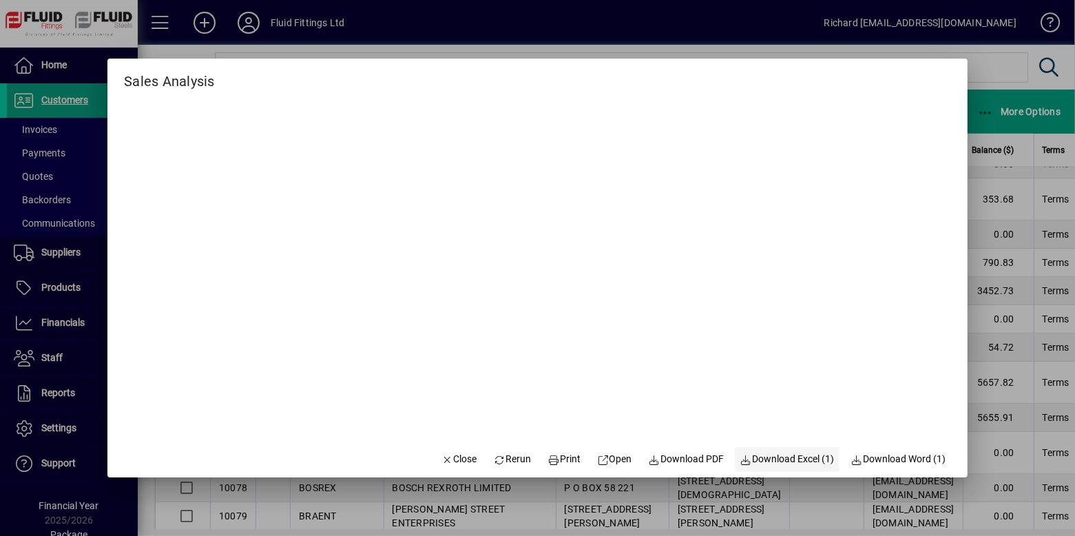
scroll to position [1997, 0]
click at [796, 462] on span "Download Excel (1)" at bounding box center [787, 459] width 94 height 14
click at [494, 453] on span "Rerun" at bounding box center [512, 459] width 38 height 14
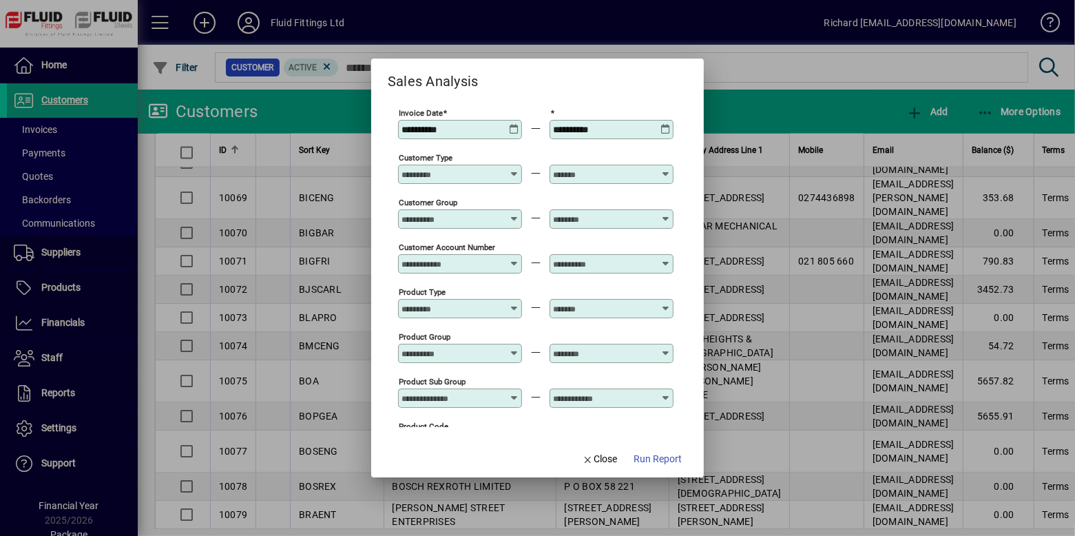
type input "**********"
click at [515, 124] on icon at bounding box center [514, 124] width 10 height 0
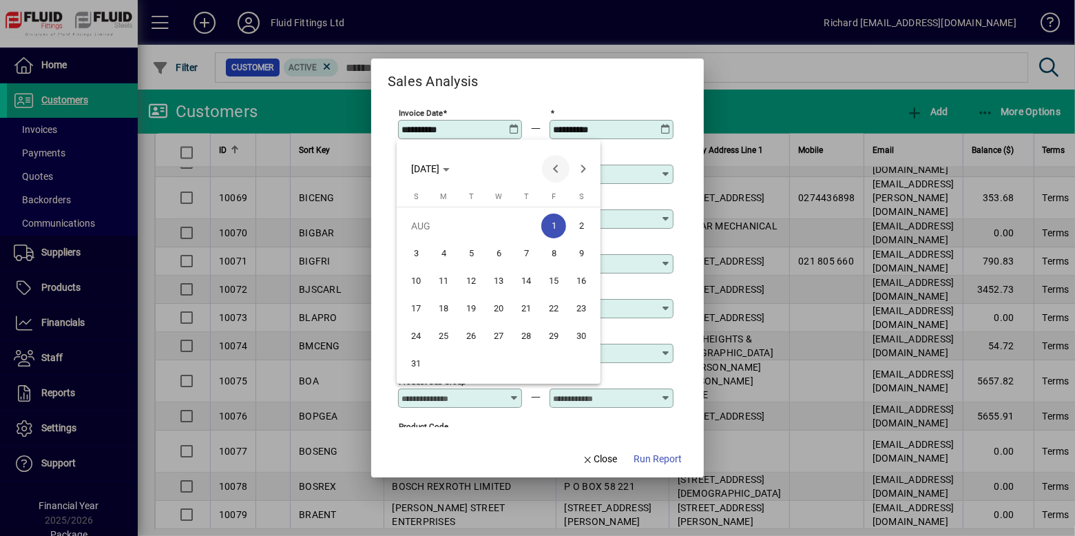
click at [553, 163] on span "Previous month" at bounding box center [556, 169] width 28 height 28
click at [474, 248] on span "1" at bounding box center [471, 253] width 25 height 25
type input "**********"
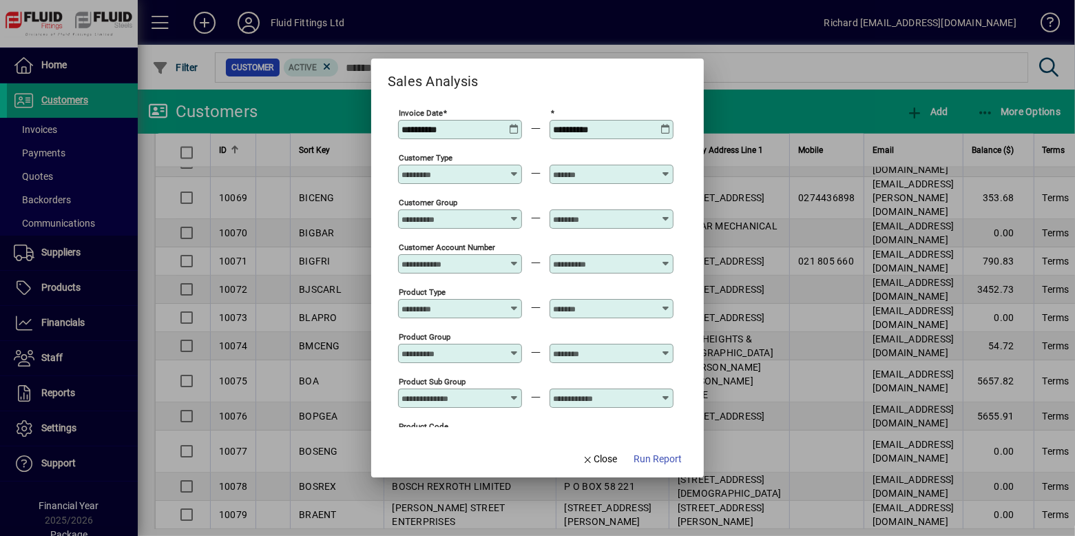
click at [661, 124] on icon at bounding box center [665, 124] width 10 height 0
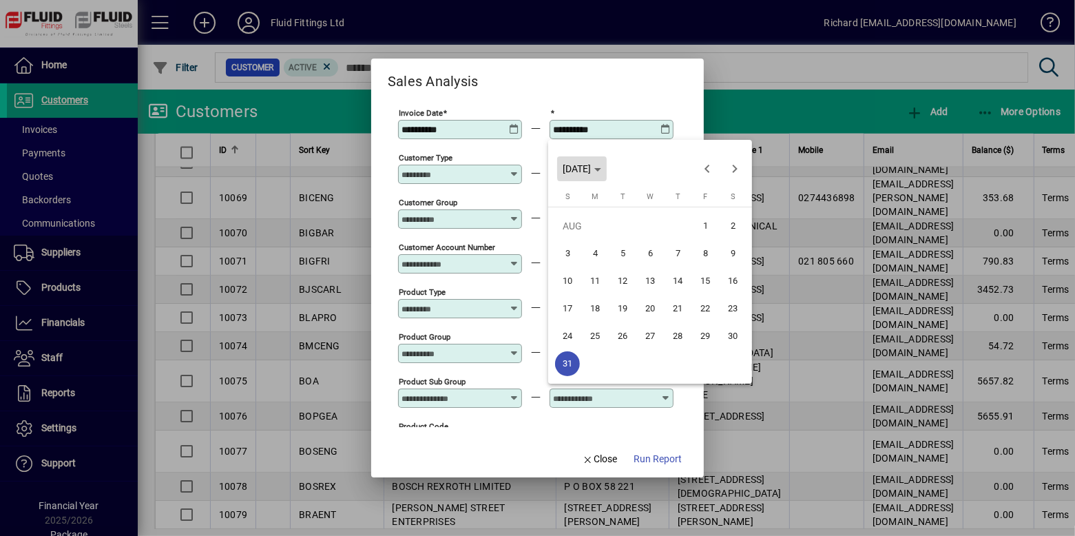
click at [601, 167] on span "[DATE]" at bounding box center [582, 168] width 39 height 11
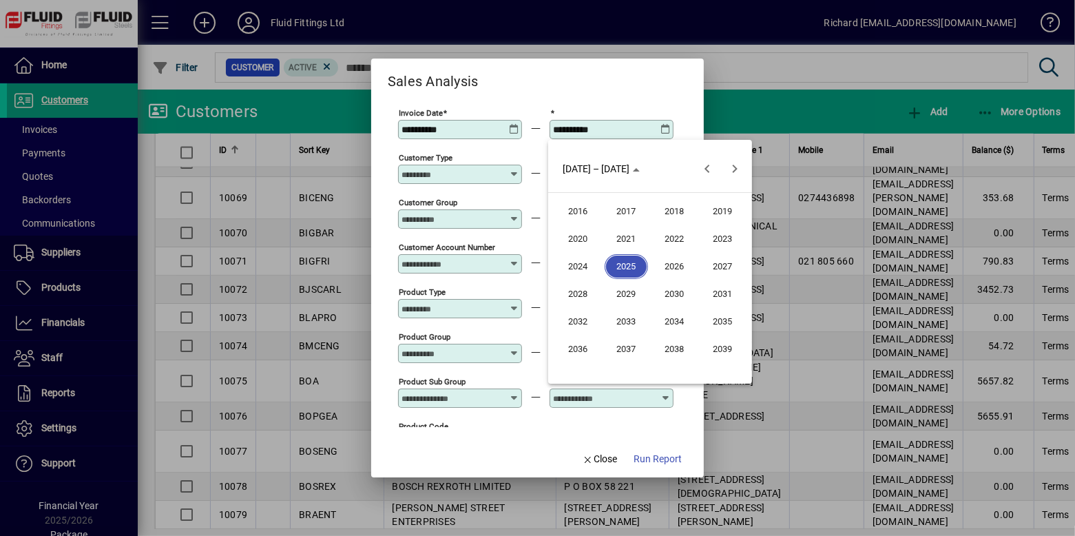
click at [652, 158] on div "[DATE] to [DATE] [DATE] – [DATE]" at bounding box center [650, 169] width 197 height 28
click at [669, 125] on div at bounding box center [537, 268] width 1075 height 536
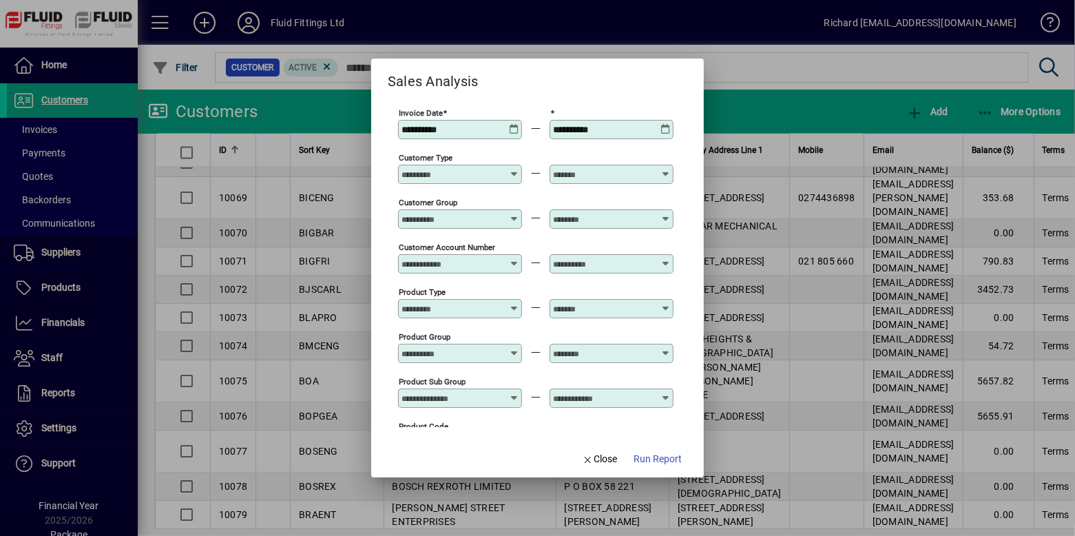
click at [667, 124] on icon at bounding box center [665, 124] width 10 height 0
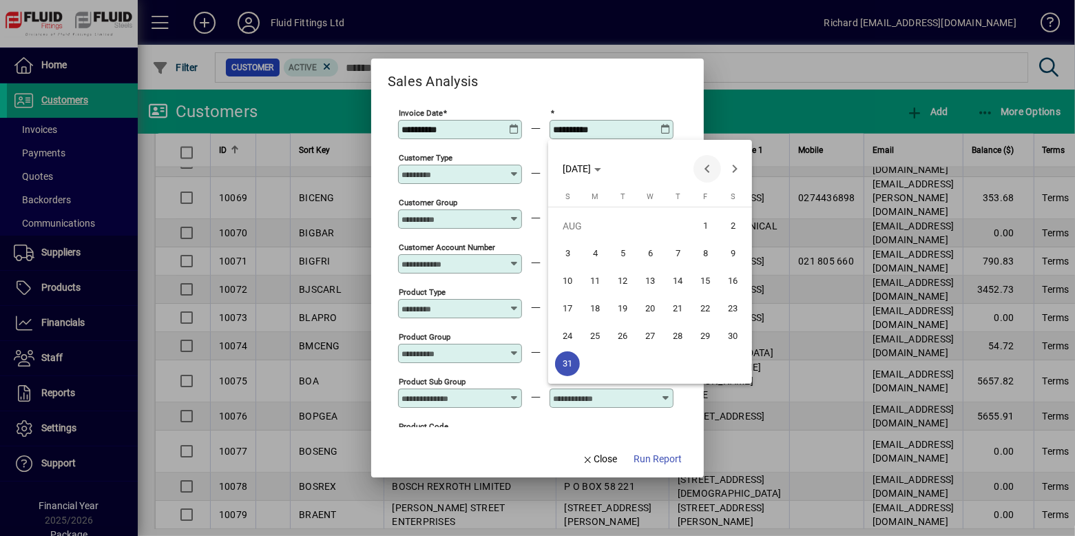
click at [702, 160] on span "Previous month" at bounding box center [707, 169] width 28 height 28
click at [673, 362] on span "31" at bounding box center [677, 363] width 25 height 25
type input "**********"
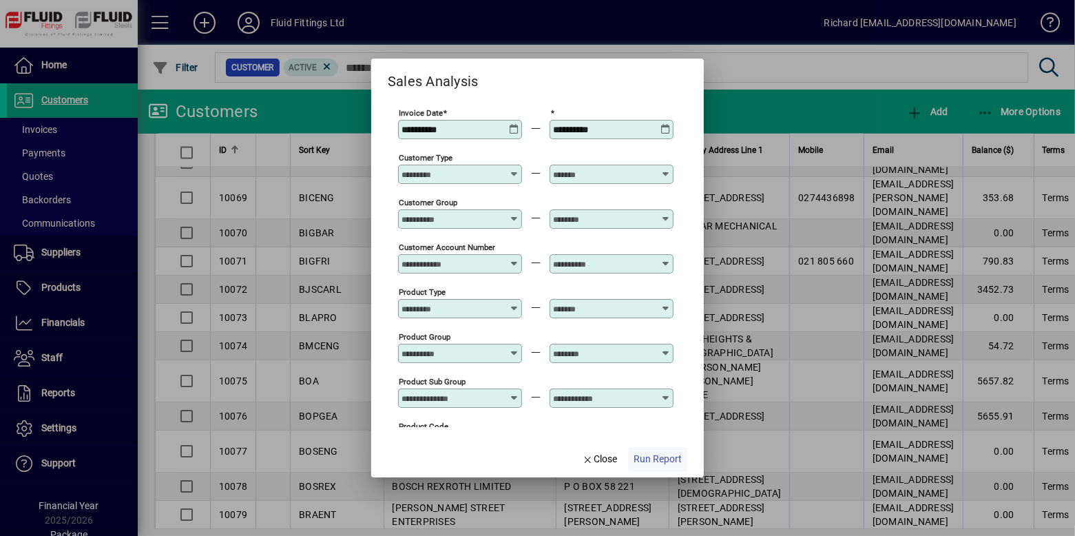
click at [652, 455] on span "Run Report" at bounding box center [657, 459] width 48 height 14
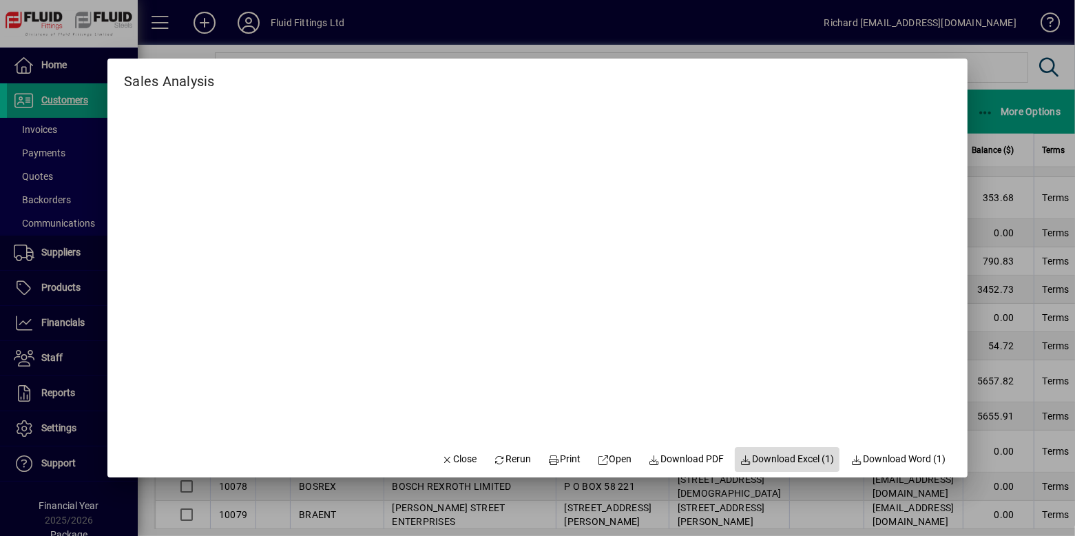
click at [804, 455] on span "Download Excel (1)" at bounding box center [787, 459] width 94 height 14
